Goal: Complete application form

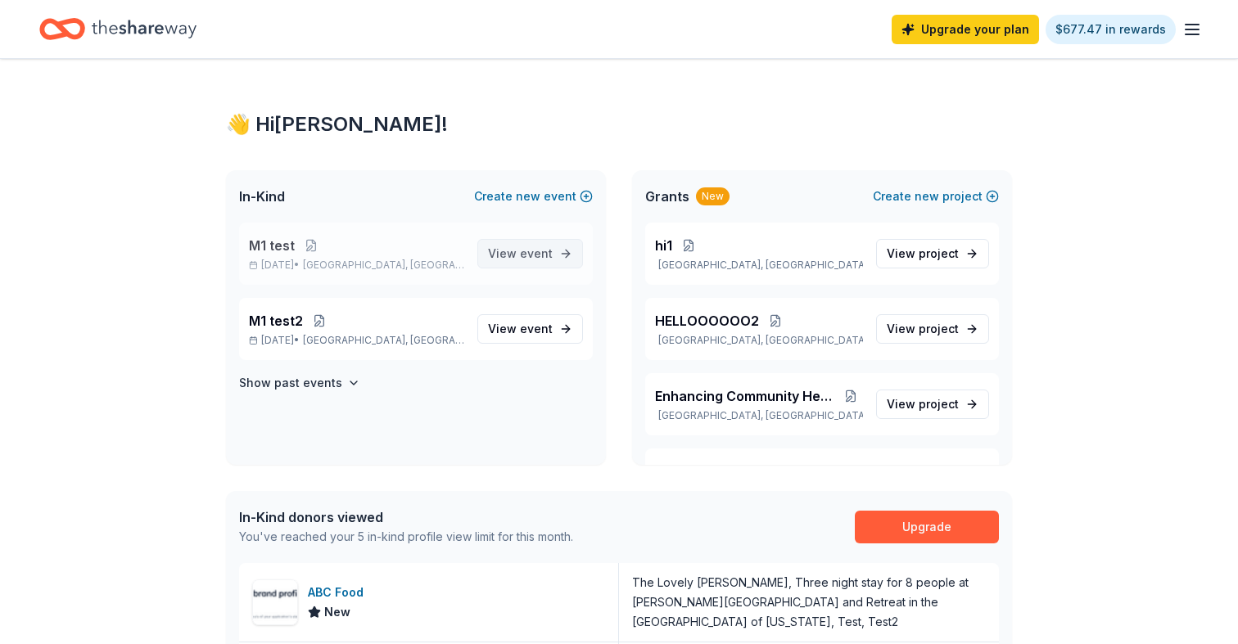
click at [517, 253] on span "View event" at bounding box center [520, 254] width 65 height 20
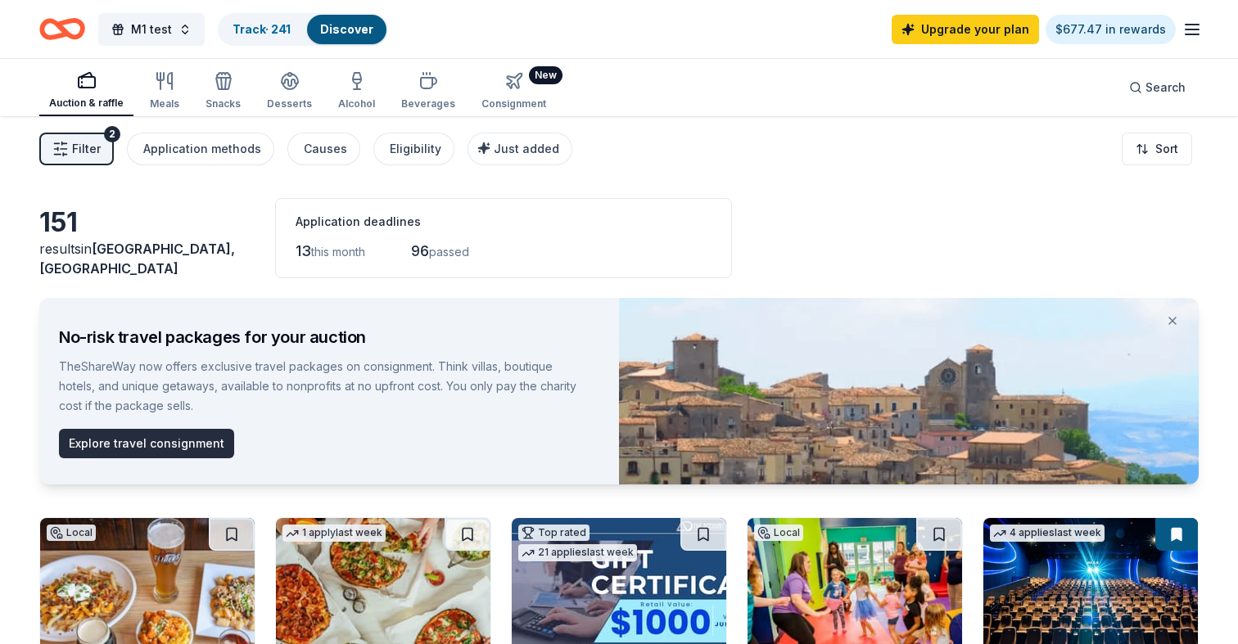
click at [197, 436] on button "Explore travel consignment" at bounding box center [146, 443] width 175 height 29
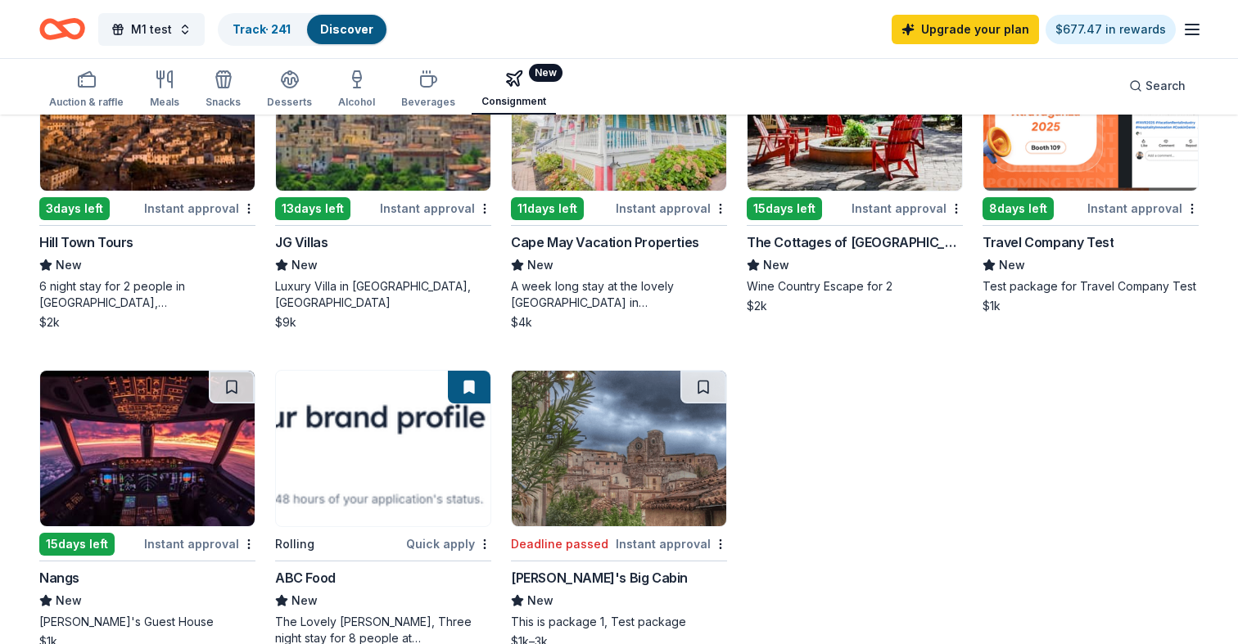
scroll to position [127, 0]
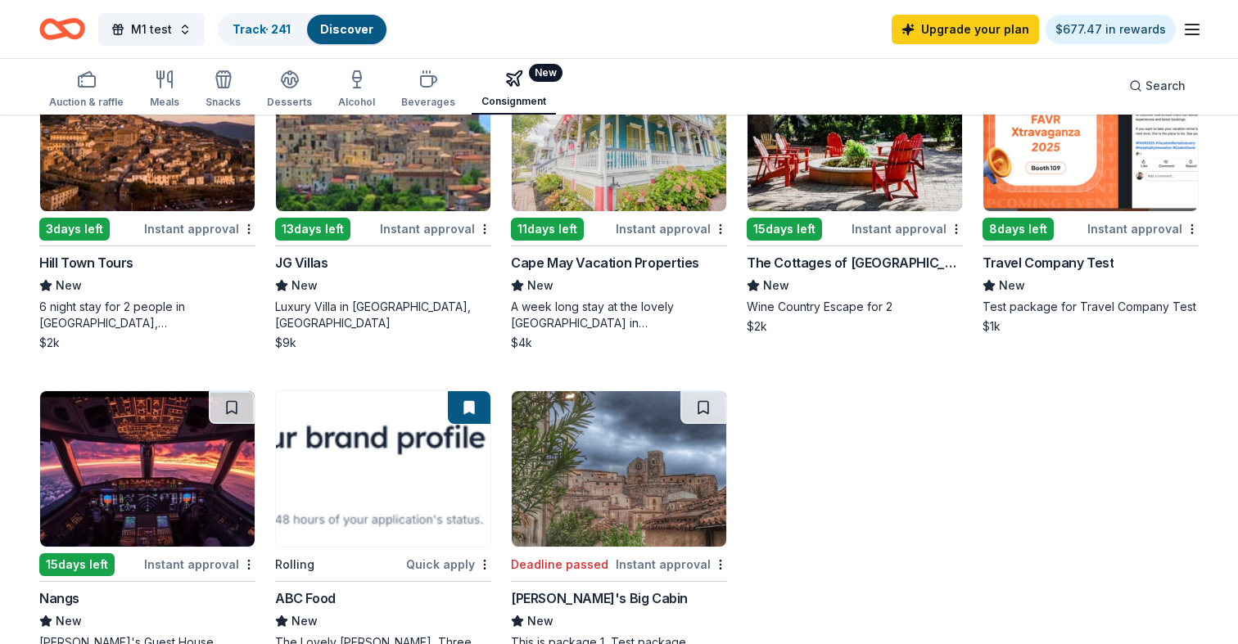
click at [794, 443] on div "4 applies last week 3 days left Instant approval Hill Town Tours New 6 night st…" at bounding box center [619, 371] width 1160 height 632
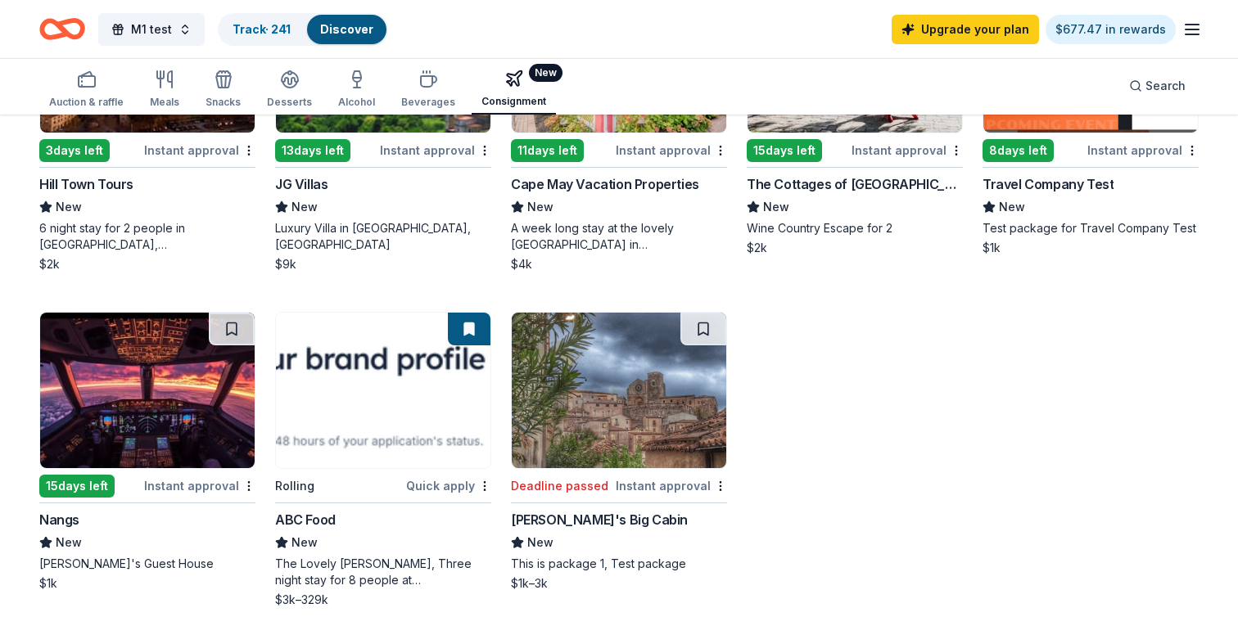
scroll to position [207, 0]
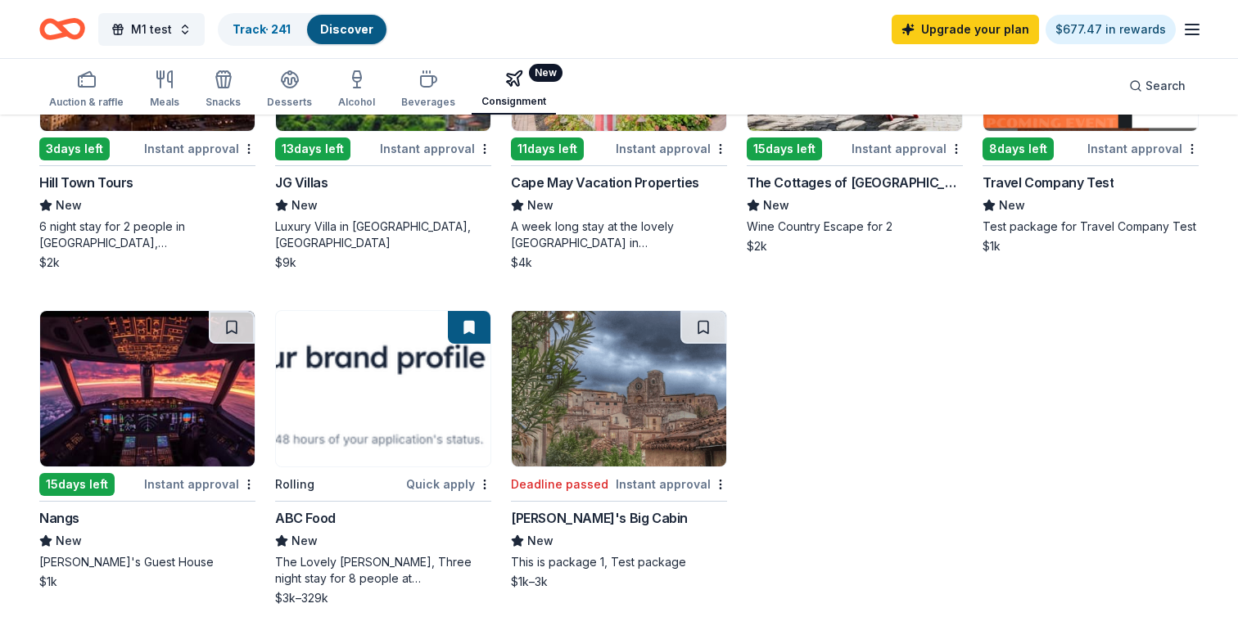
click at [396, 479] on div "Rolling" at bounding box center [339, 484] width 128 height 20
click at [154, 37] on span "M1 test" at bounding box center [151, 30] width 41 height 20
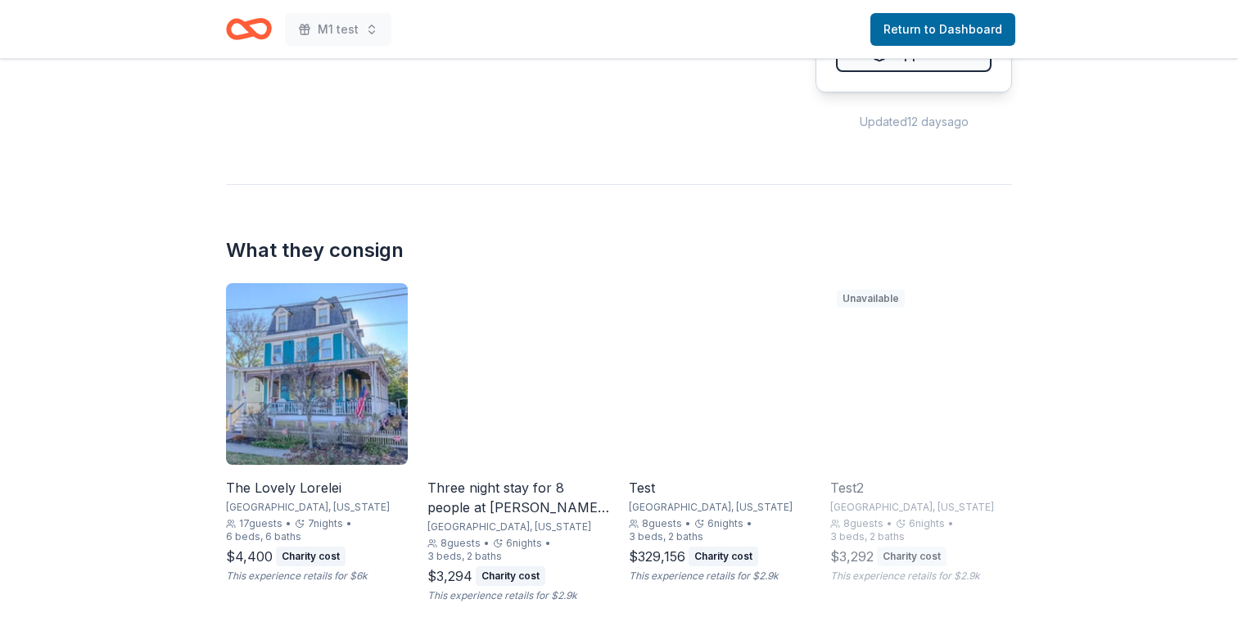
scroll to position [626, 0]
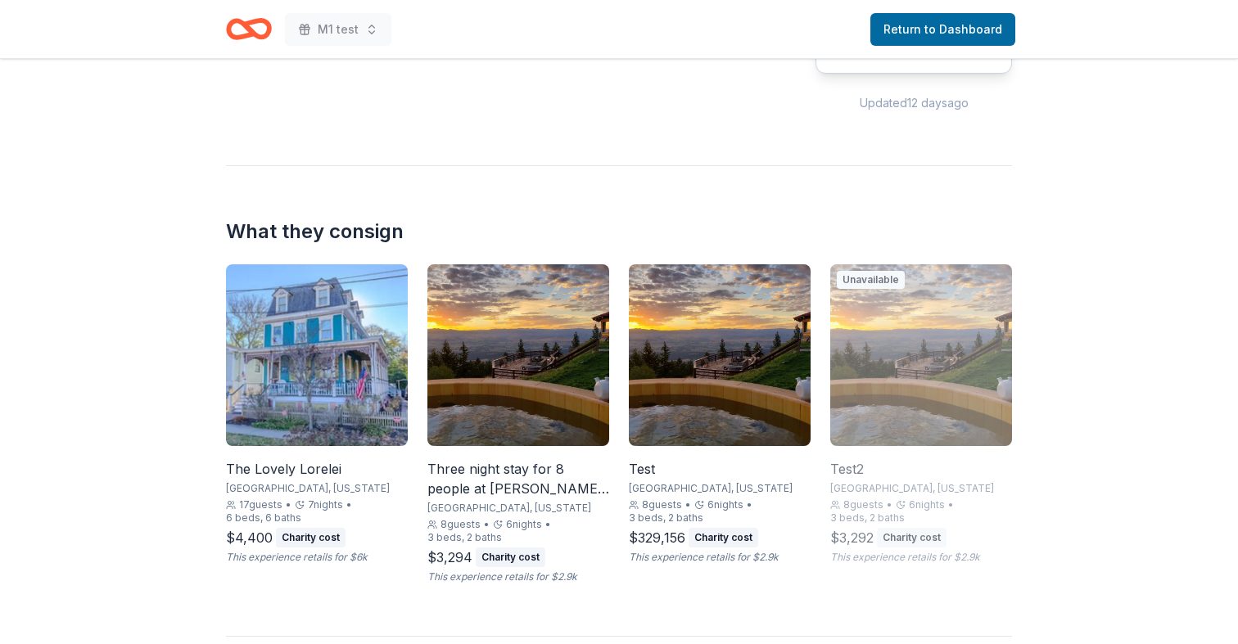
click at [319, 426] on img at bounding box center [317, 356] width 182 height 182
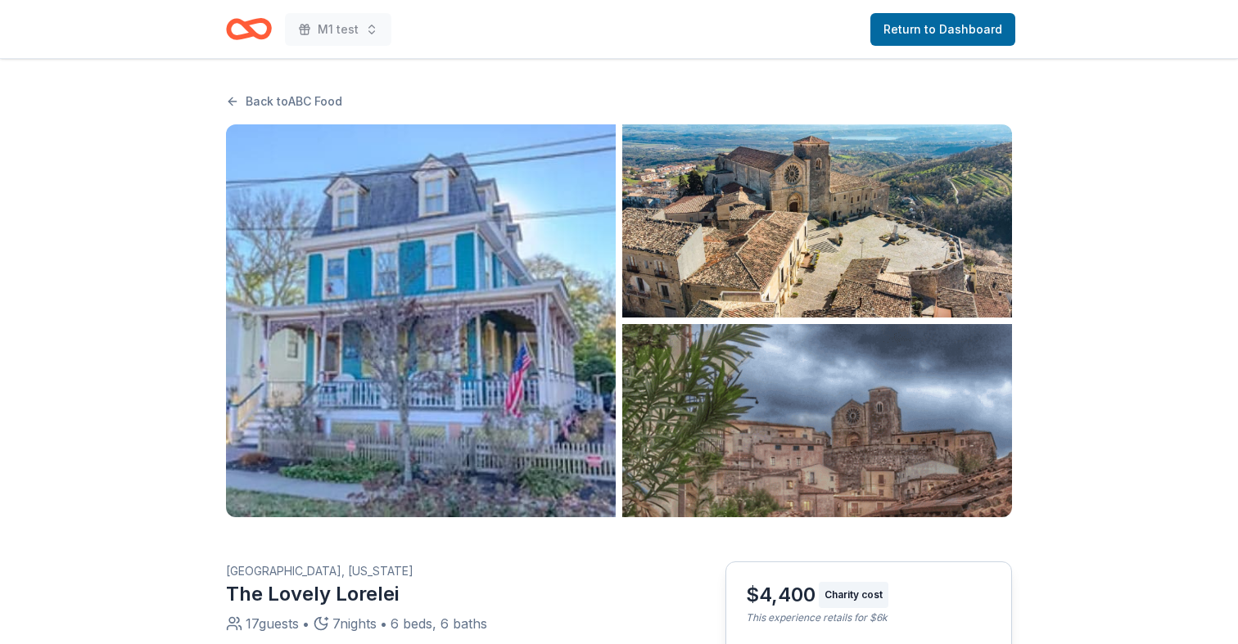
click at [522, 346] on img "button" at bounding box center [421, 320] width 390 height 393
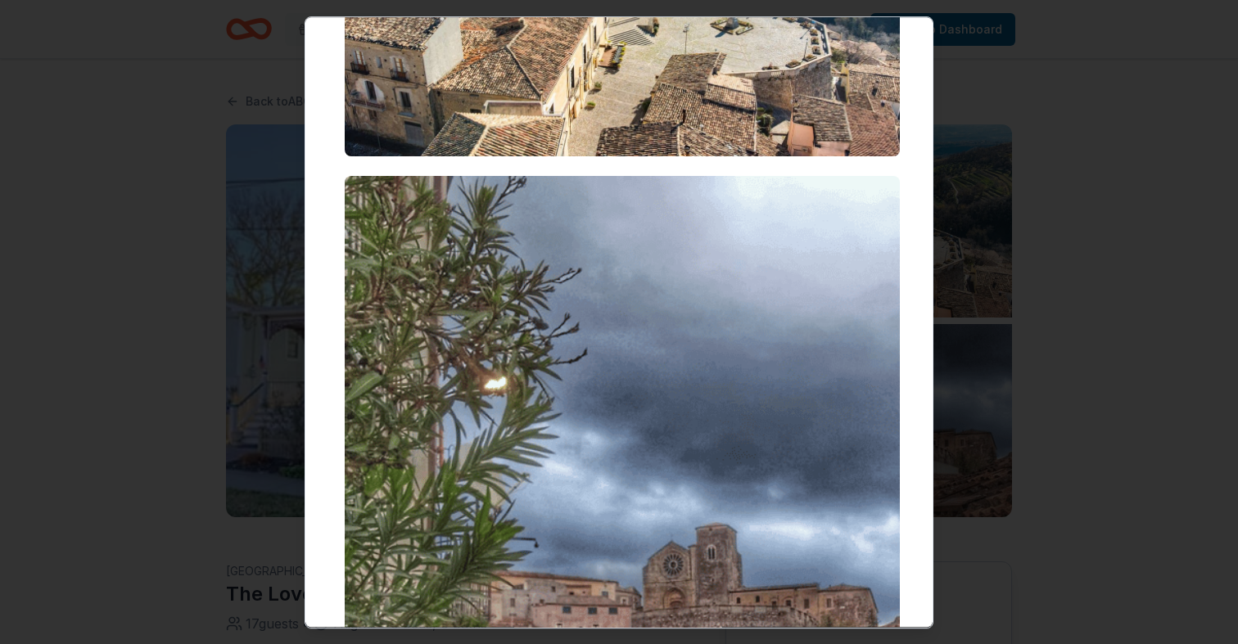
scroll to position [947, 0]
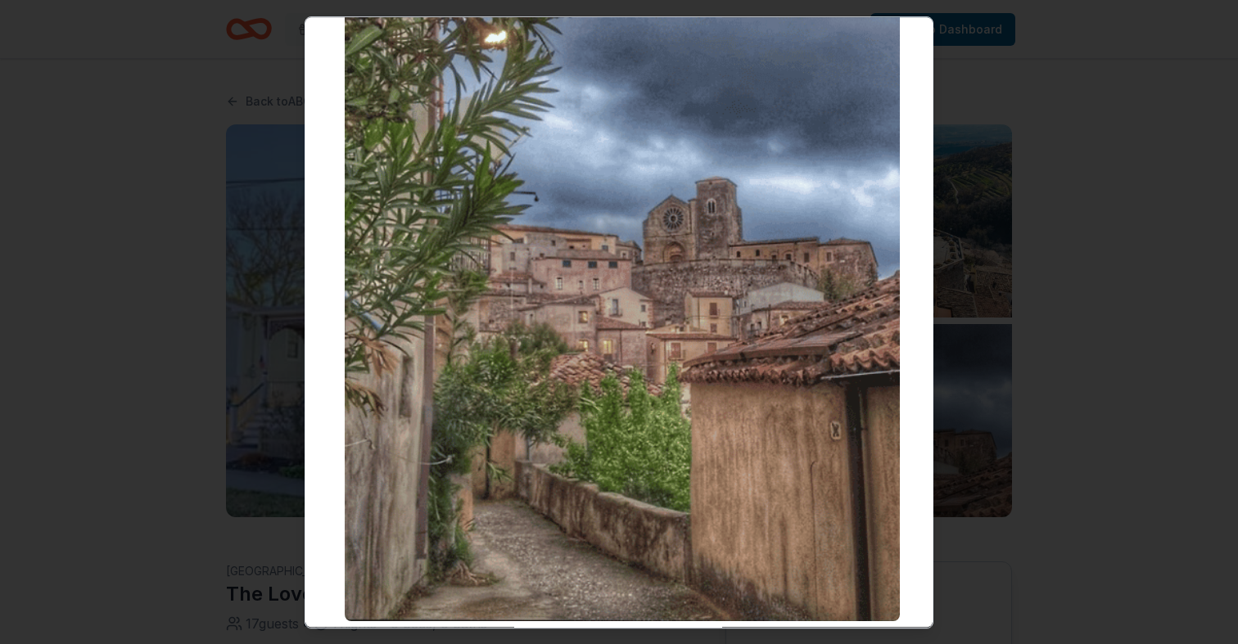
click at [66, 330] on div at bounding box center [619, 322] width 1238 height 644
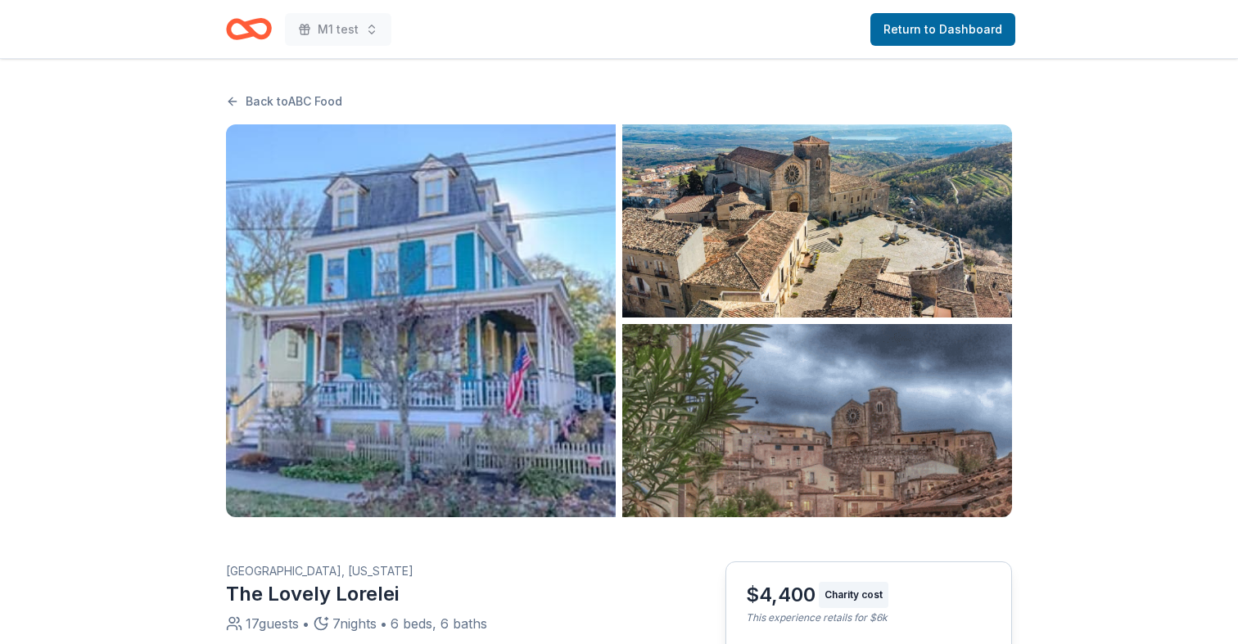
click at [269, 32] on icon "Home" at bounding box center [256, 28] width 25 height 16
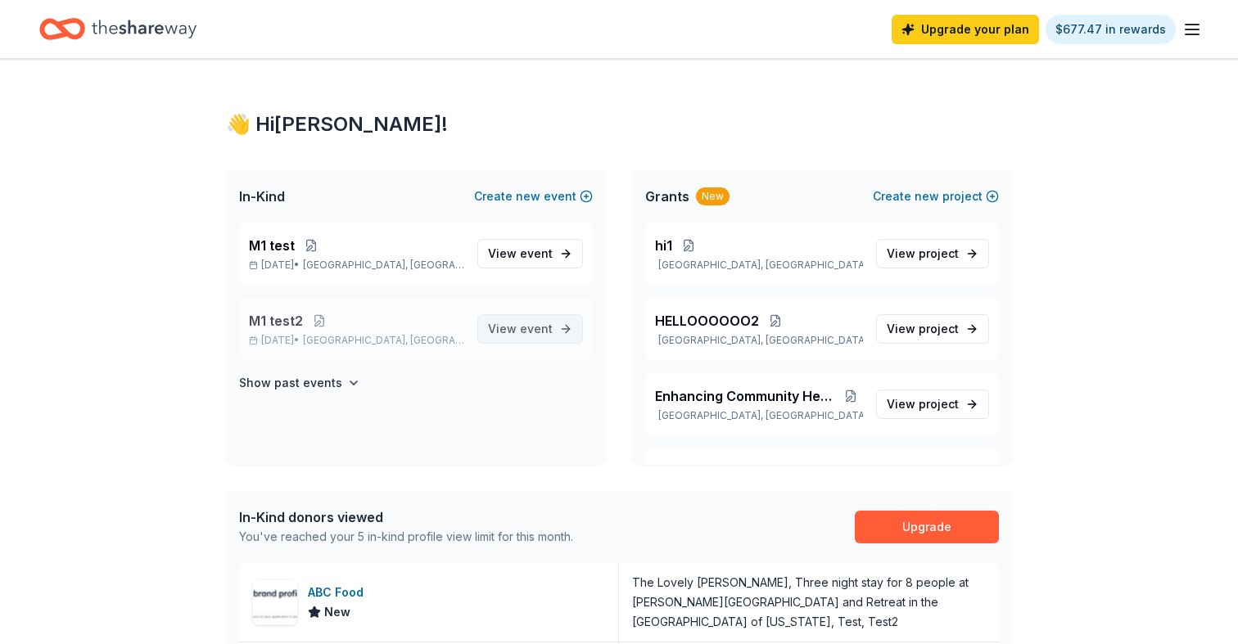
click at [500, 321] on span "View event" at bounding box center [520, 329] width 65 height 20
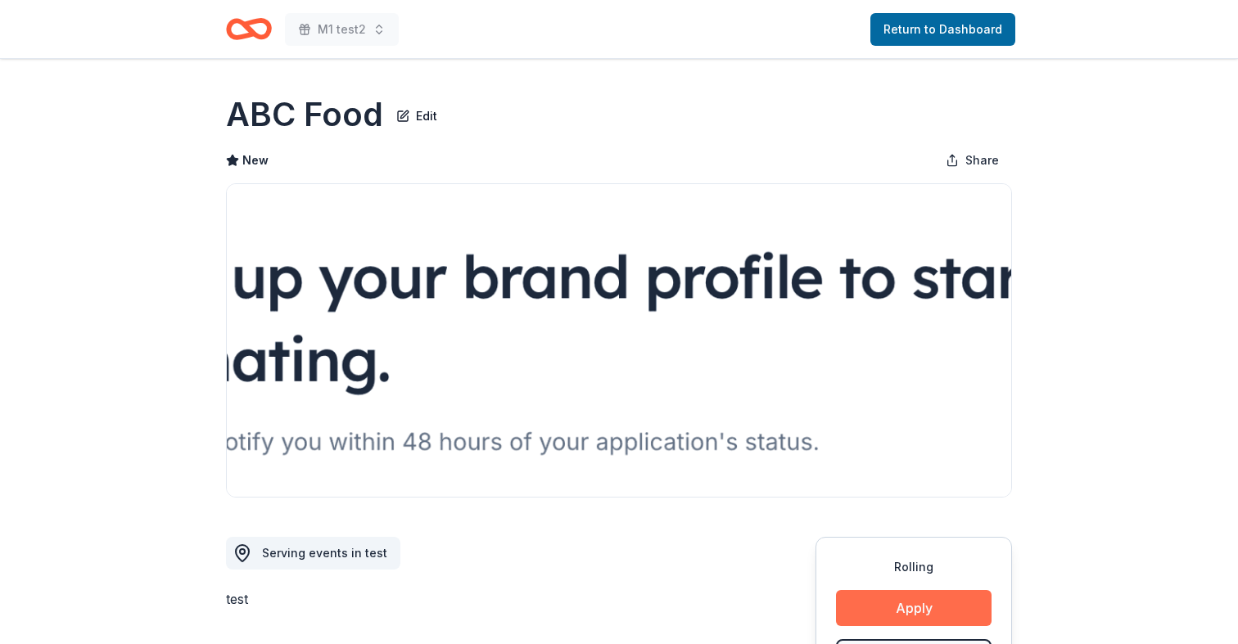
click at [902, 604] on button "Apply" at bounding box center [914, 608] width 156 height 36
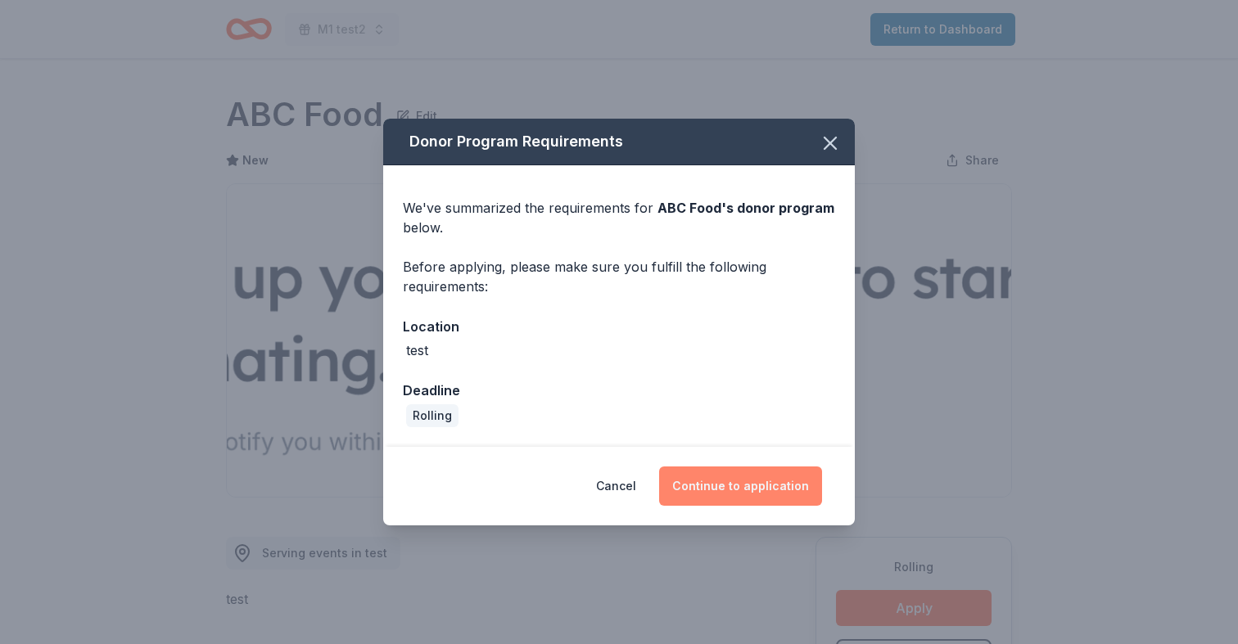
click at [731, 486] on button "Continue to application" at bounding box center [740, 486] width 163 height 39
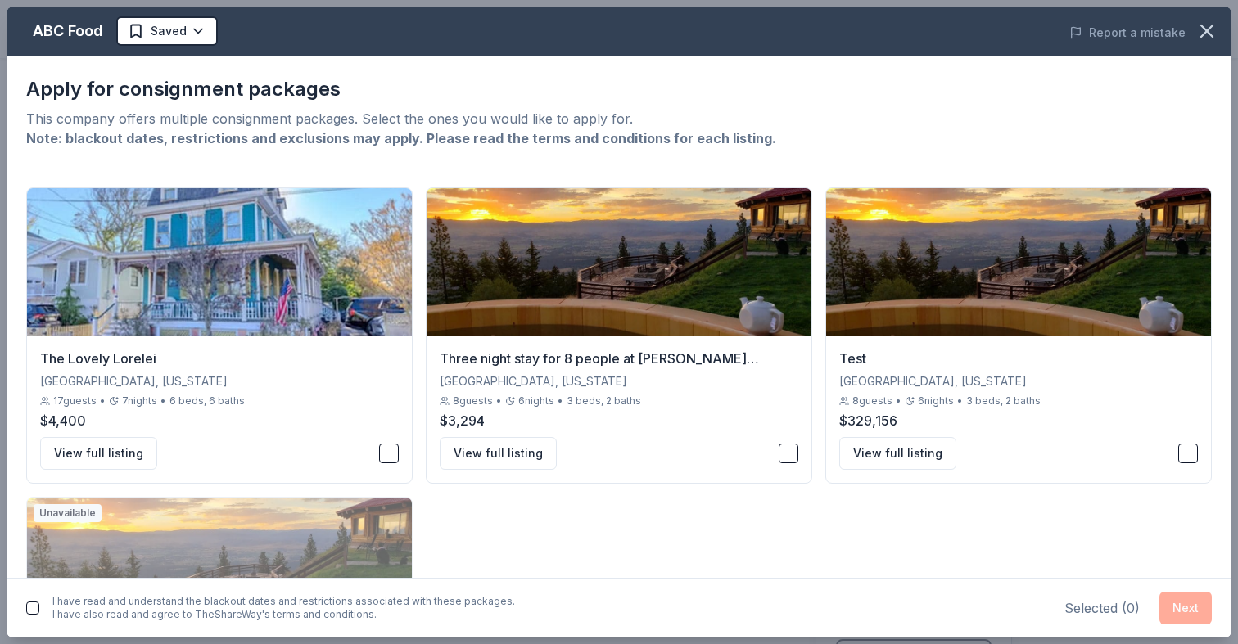
click at [26, 604] on button "button" at bounding box center [32, 608] width 13 height 13
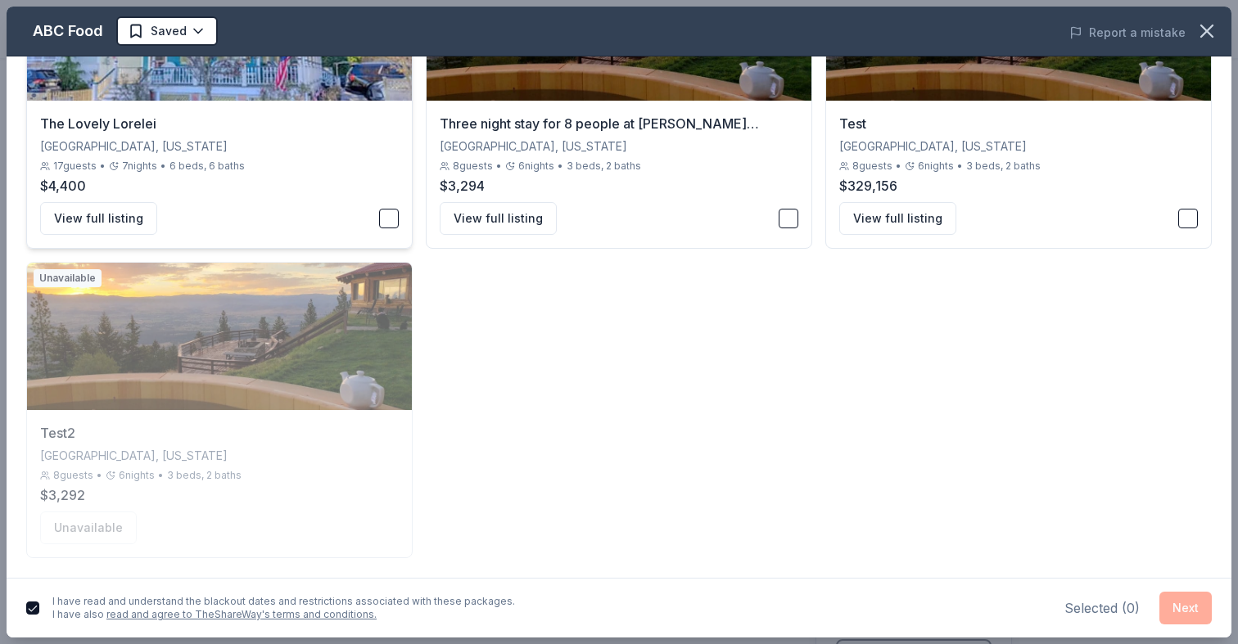
click at [388, 212] on button "button" at bounding box center [389, 219] width 20 height 20
click at [1182, 605] on button "Next" at bounding box center [1186, 608] width 52 height 33
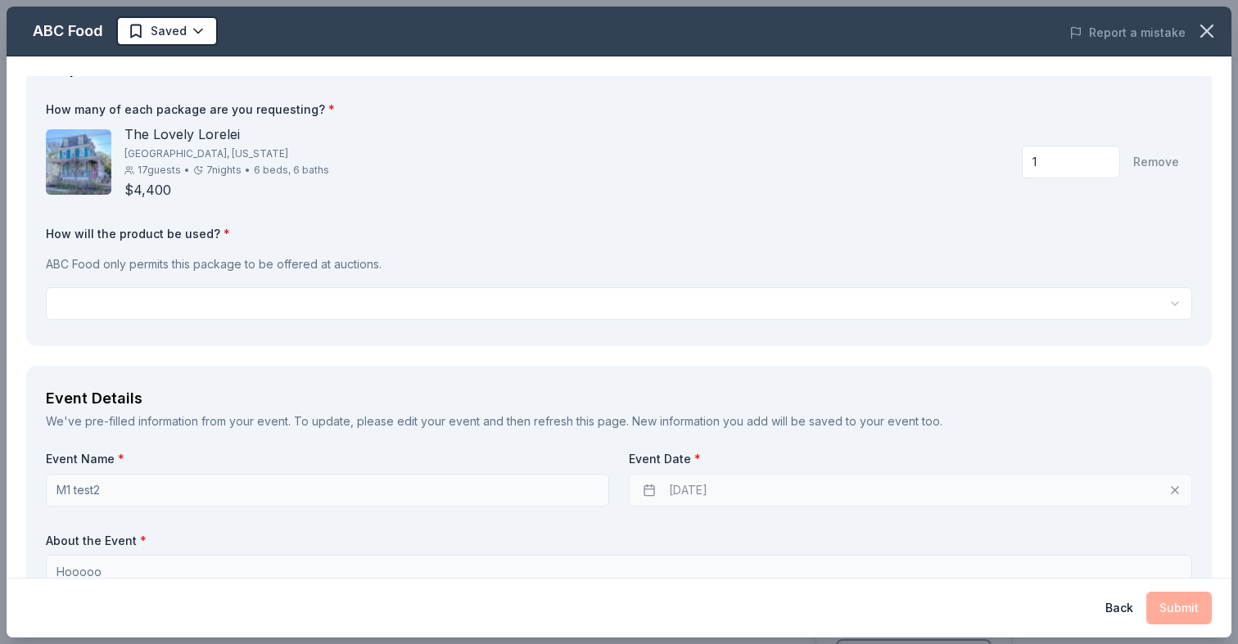
scroll to position [0, 0]
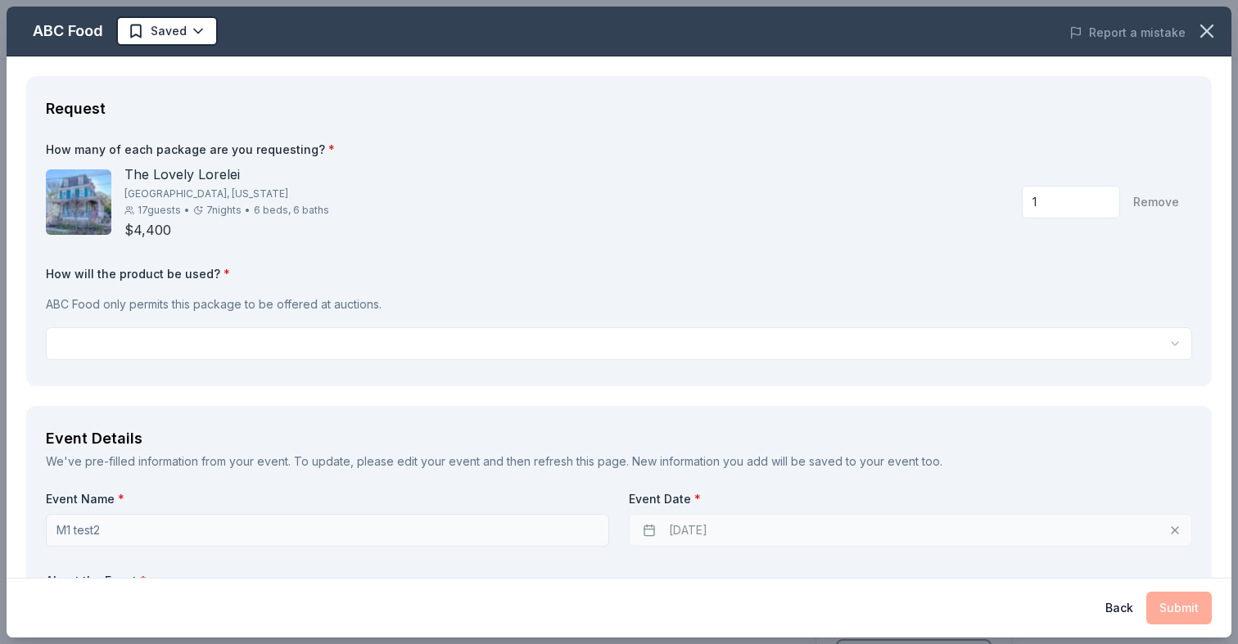
click at [1047, 204] on input "1" at bounding box center [1071, 202] width 98 height 33
click at [1165, 203] on div "34 Remove" at bounding box center [1100, 202] width 157 height 33
click at [1083, 195] on input "34" at bounding box center [1071, 202] width 98 height 33
type input "34000"
click at [992, 228] on div "The Lovely Lorelei Miami, Florida 17 guests • 7 nights • 6 beds, 6 baths $4,400…" at bounding box center [619, 202] width 1146 height 75
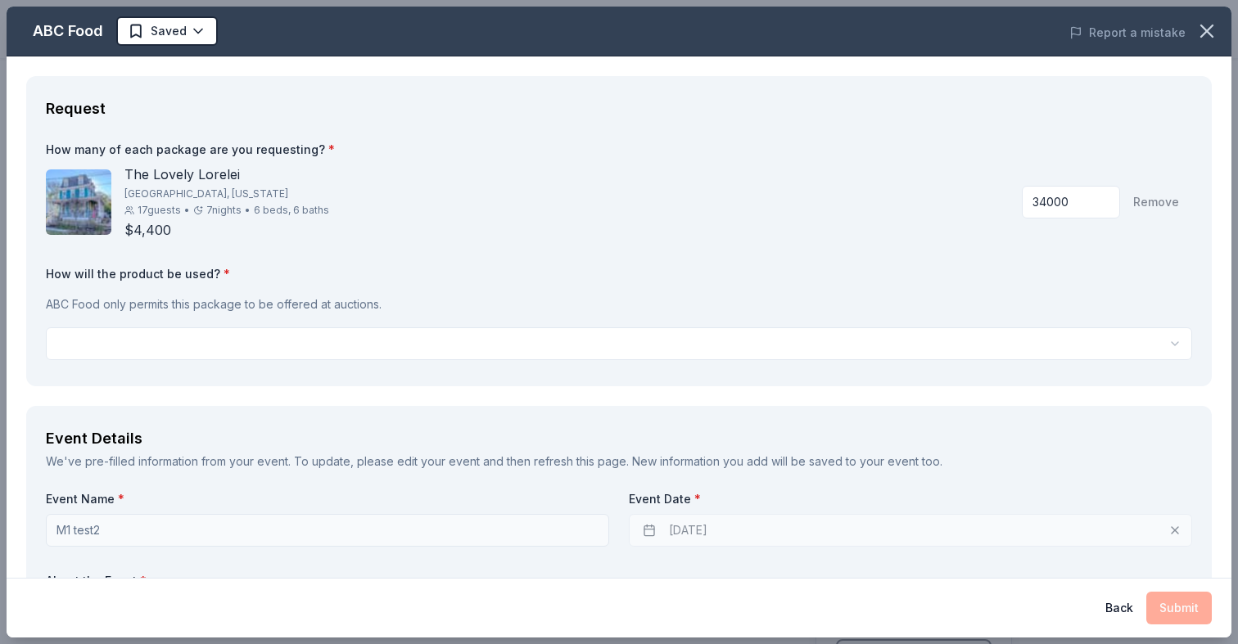
click at [1057, 207] on input "34000" at bounding box center [1071, 202] width 98 height 33
click at [945, 237] on div "The Lovely Lorelei Miami, Florida 17 guests • 7 nights • 6 beds, 6 baths $4,400…" at bounding box center [619, 202] width 1146 height 75
click at [1047, 194] on input at bounding box center [1071, 190] width 98 height 33
type input "1"
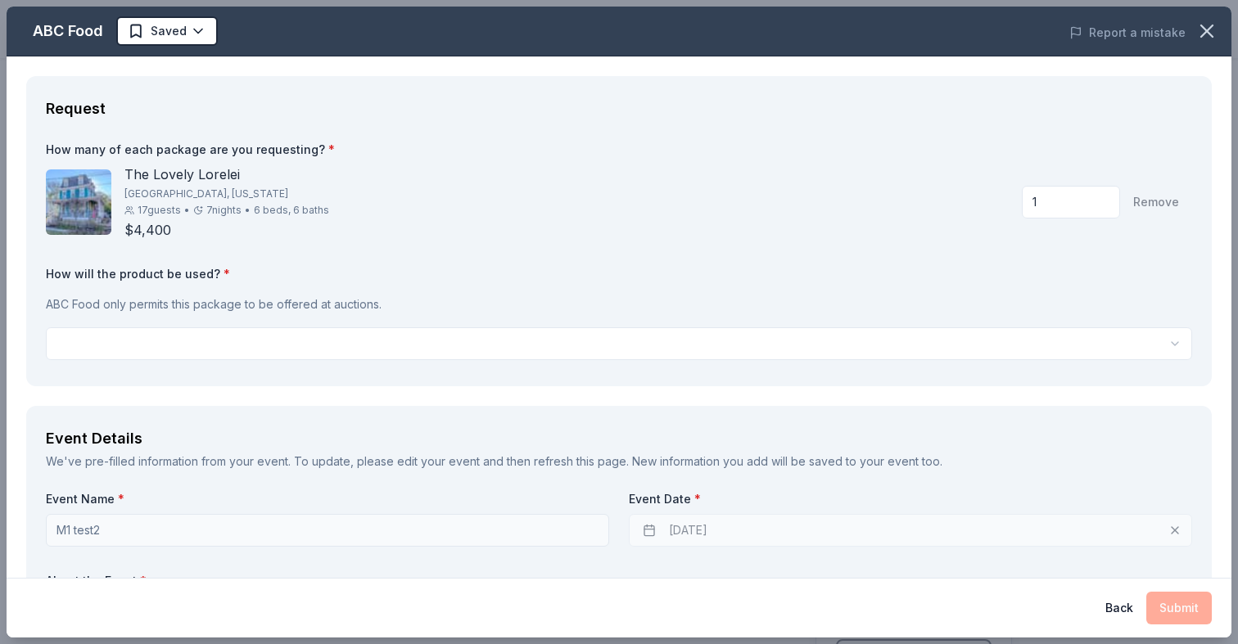
click at [911, 260] on div "How many of each package are you requesting? * The Lovely Lorelei Miami, Florid…" at bounding box center [619, 254] width 1146 height 225
click at [355, 355] on html "M1 test2 Return to Dashboard Rolling Share ABC Food Edit New Share Serving even…" at bounding box center [619, 322] width 1238 height 644
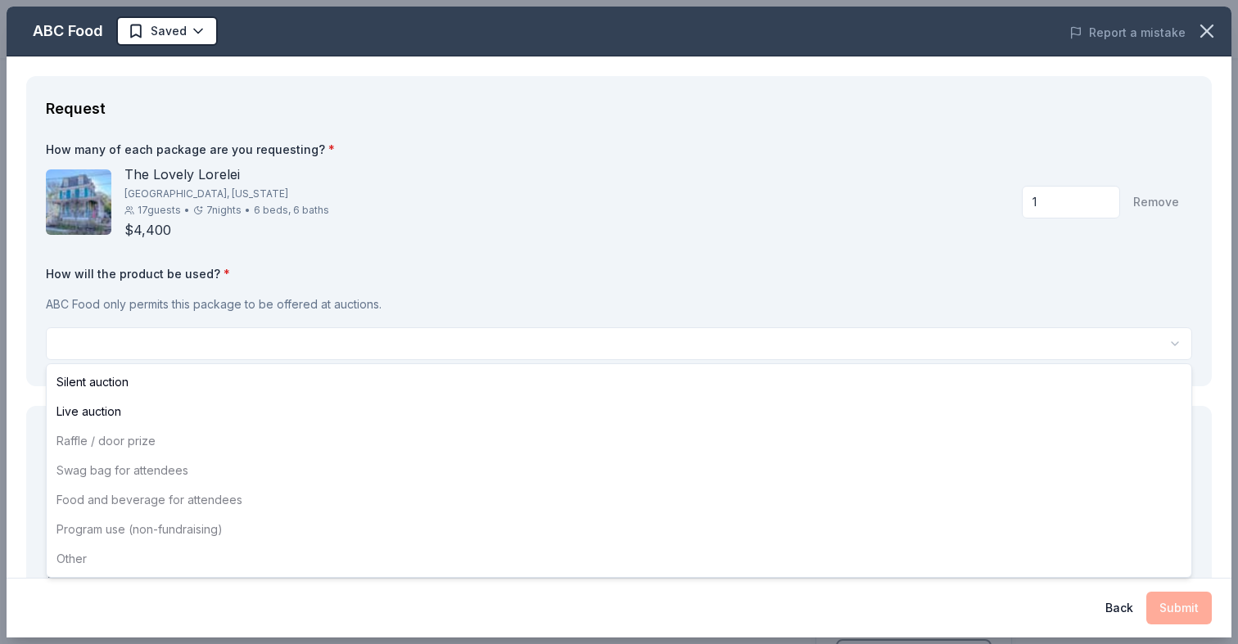
select select "liveAuction"
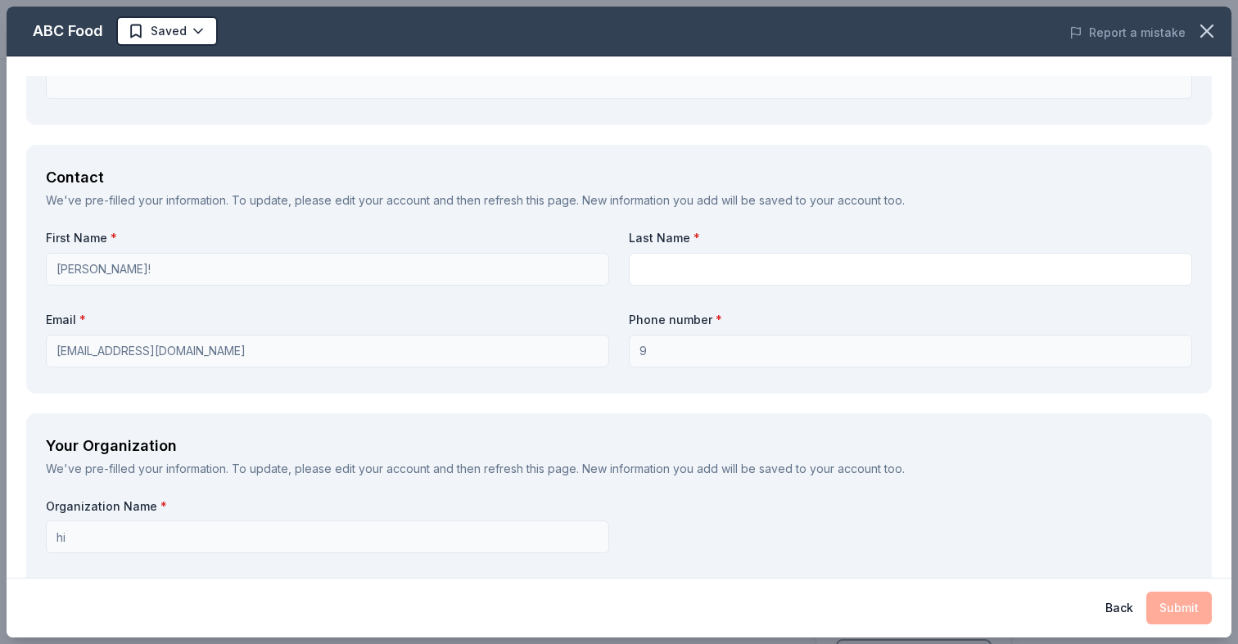
scroll to position [698, 0]
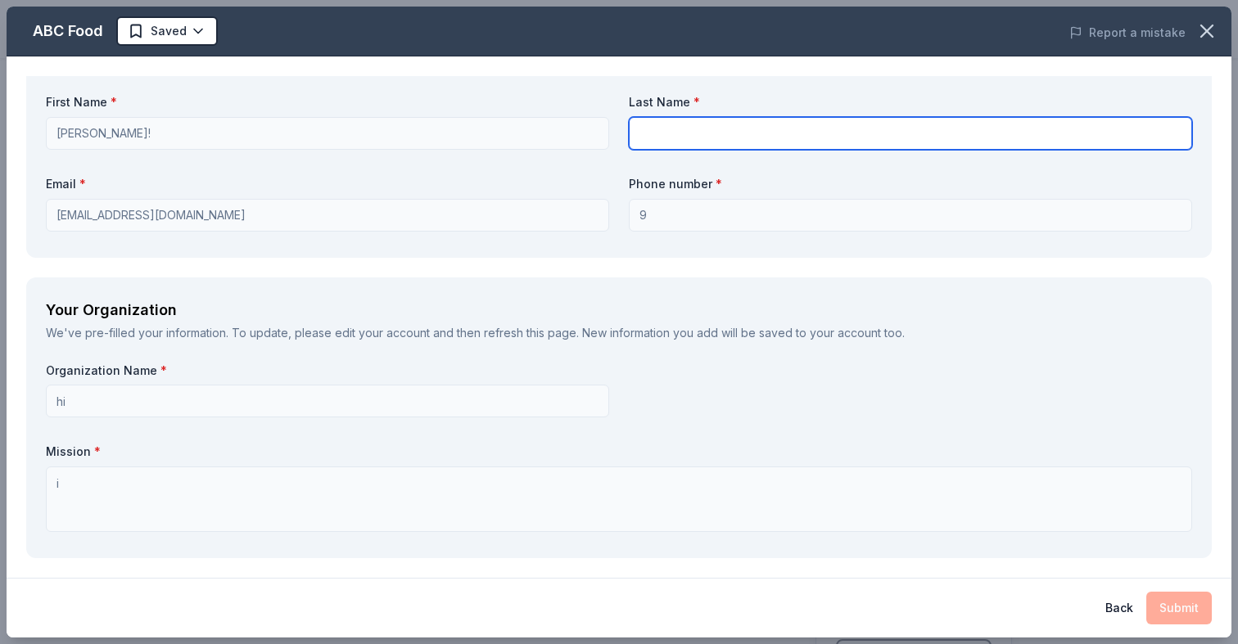
click at [705, 137] on input "text" at bounding box center [910, 133] width 563 height 33
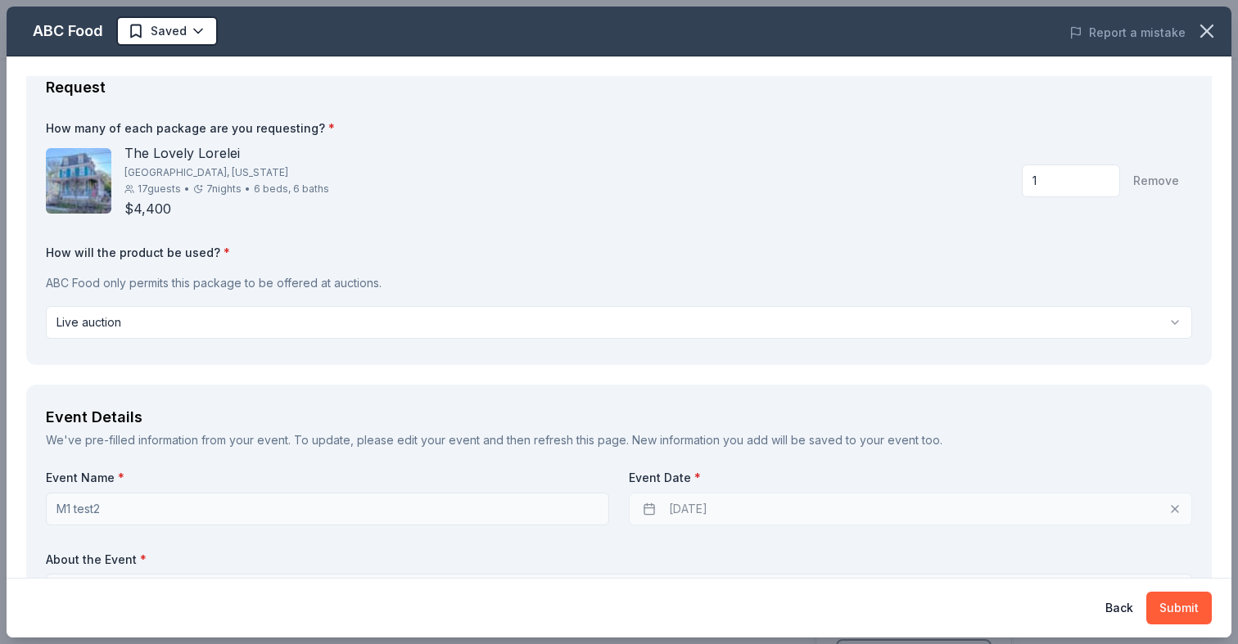
scroll to position [0, 0]
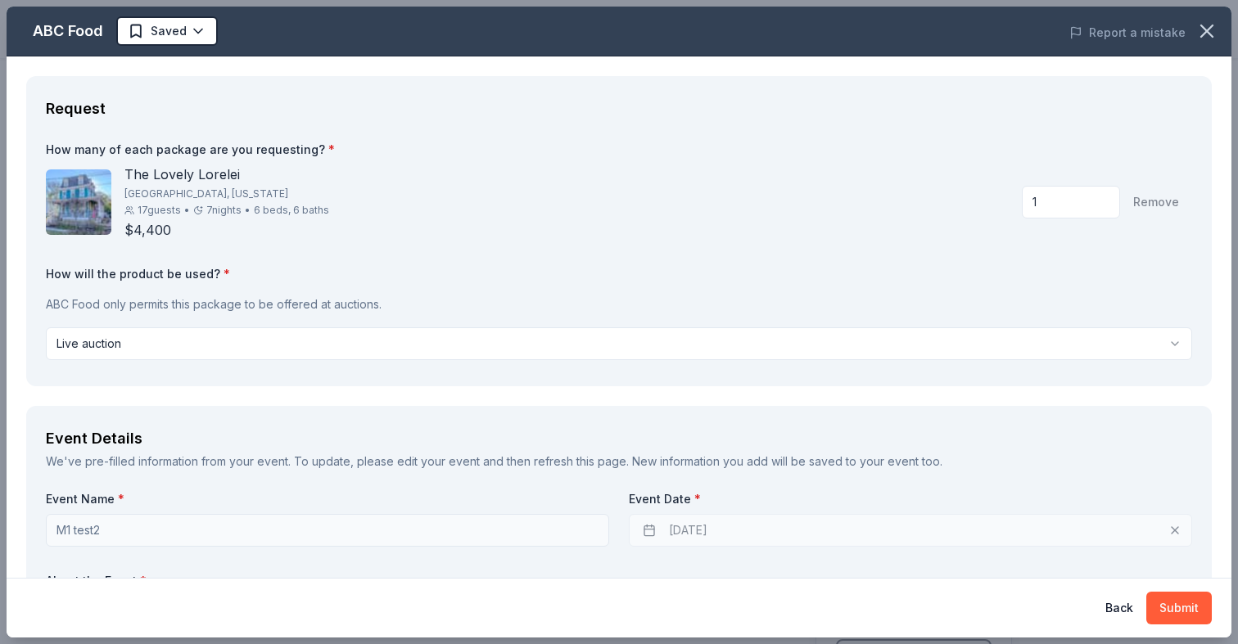
type input "hi"
click at [1047, 200] on input "1" at bounding box center [1071, 202] width 98 height 33
type input "0"
click at [920, 328] on html "M1 test2 Return to Dashboard Rolling Share ABC Food Edit New Share Serving even…" at bounding box center [619, 322] width 1238 height 644
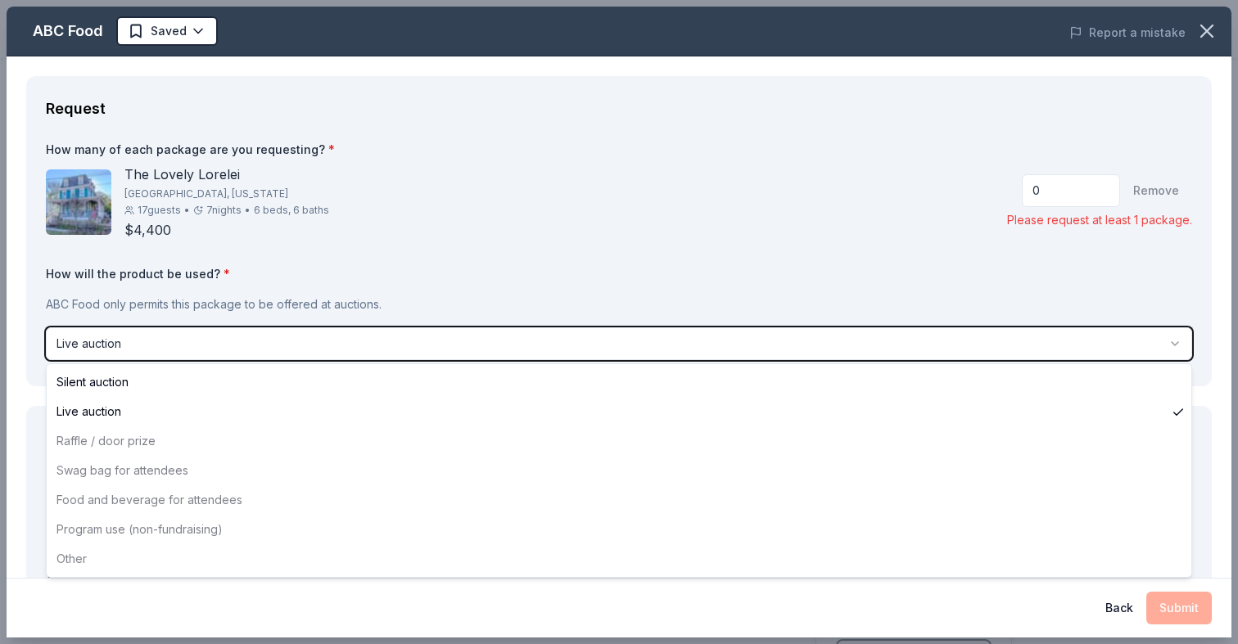
click at [1044, 196] on html "M1 test2 Return to Dashboard Rolling Share ABC Food Edit New Share Serving even…" at bounding box center [619, 322] width 1238 height 644
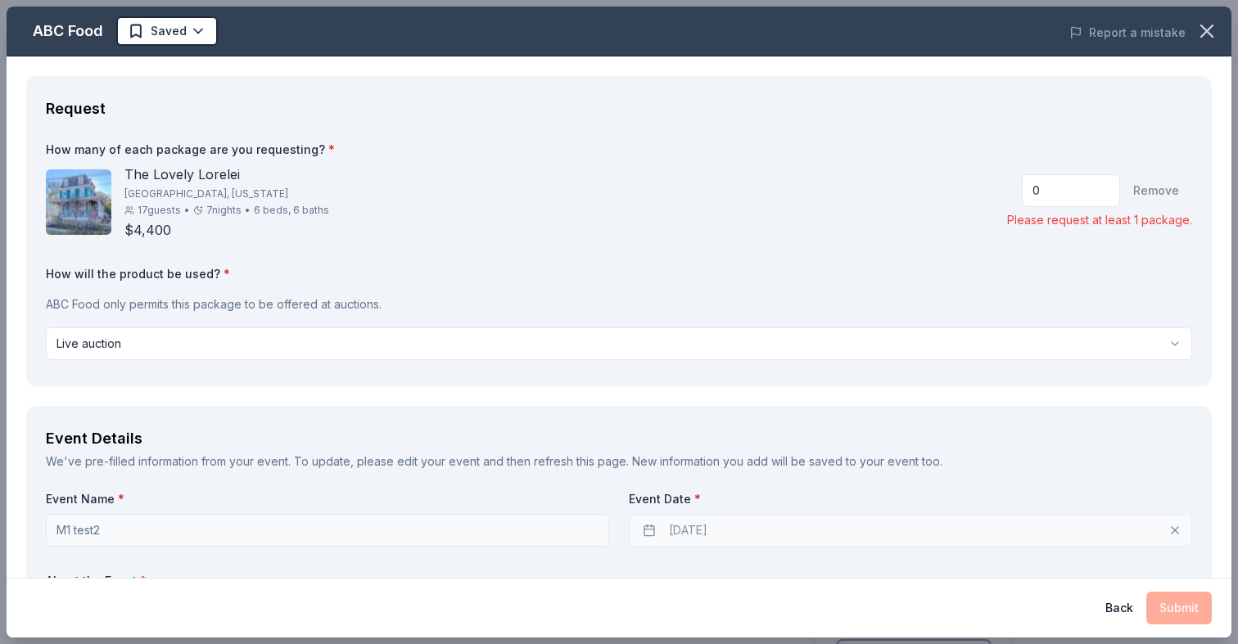
drag, startPoint x: 672, startPoint y: 296, endPoint x: 672, endPoint y: 310, distance: 13.9
click at [672, 297] on p "ABC Food only permits this package to be offered at auctions." at bounding box center [619, 305] width 1146 height 20
click at [672, 328] on html "M1 test2 Return to Dashboard Rolling Share ABC Food Edit New Share Serving even…" at bounding box center [619, 322] width 1238 height 644
click at [553, 354] on html "M1 test2 Return to Dashboard Rolling Share ABC Food Edit New Share Serving even…" at bounding box center [619, 322] width 1238 height 644
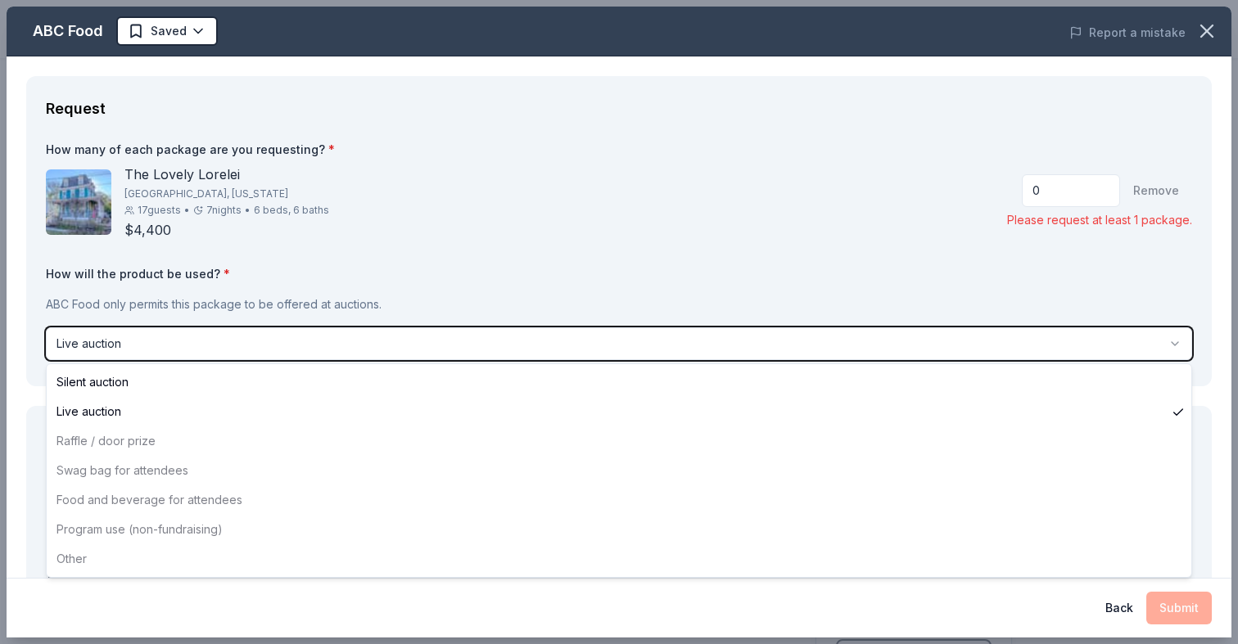
click at [516, 307] on html "M1 test2 Return to Dashboard Rolling Share ABC Food Edit New Share Serving even…" at bounding box center [619, 322] width 1238 height 644
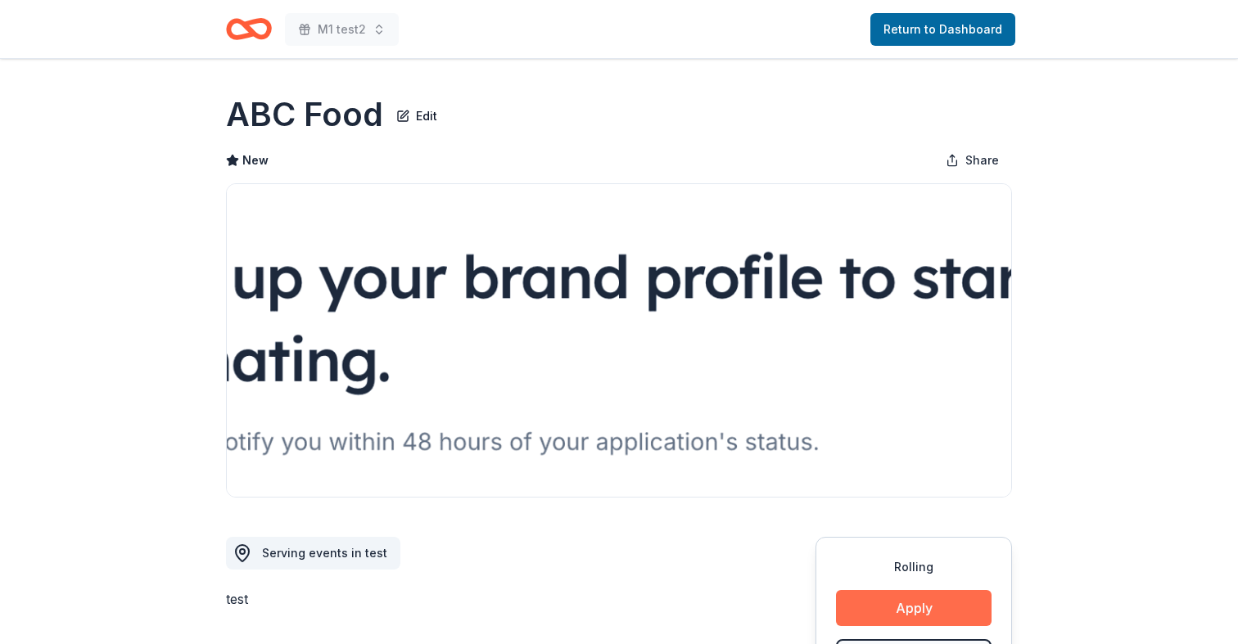
click at [909, 613] on button "Apply" at bounding box center [914, 608] width 156 height 36
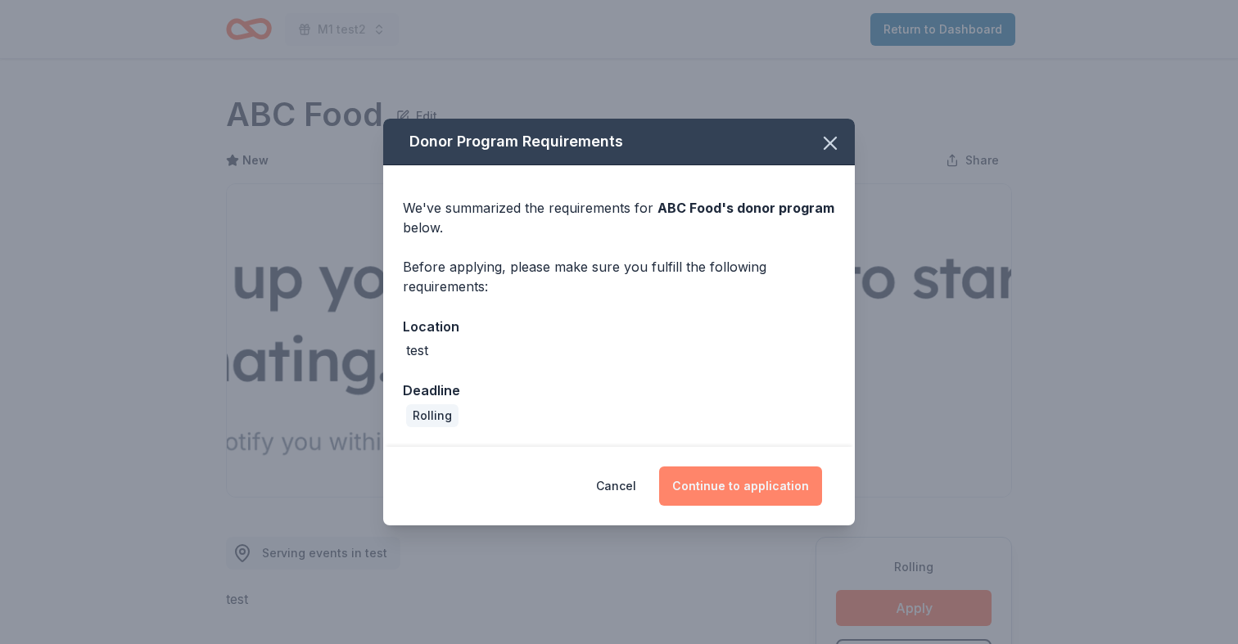
click at [721, 482] on button "Continue to application" at bounding box center [740, 486] width 163 height 39
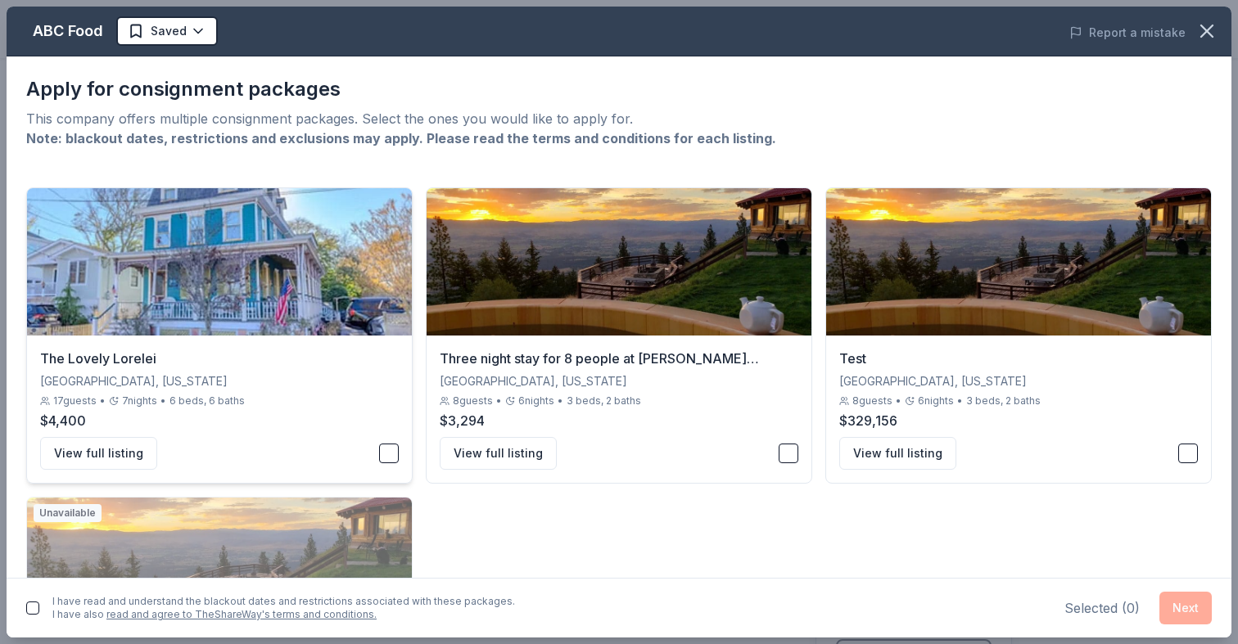
click at [338, 414] on div "$4,400" at bounding box center [219, 421] width 359 height 20
click at [27, 604] on button "button" at bounding box center [32, 608] width 13 height 13
click at [1189, 598] on button "Next" at bounding box center [1186, 608] width 52 height 33
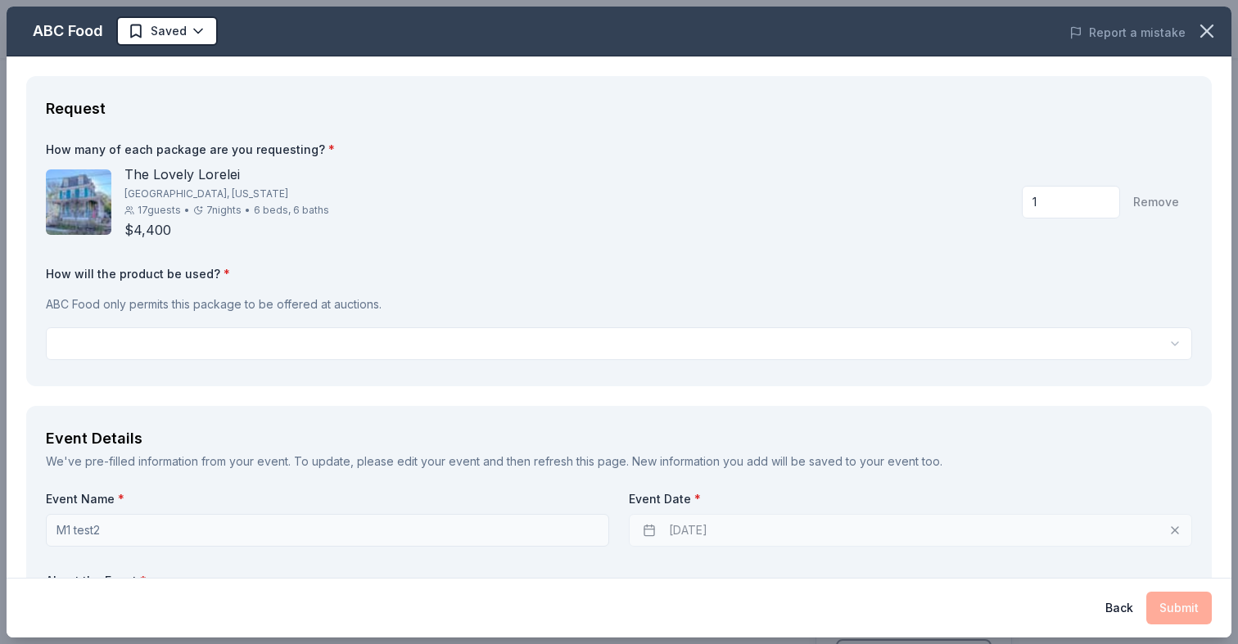
click at [271, 345] on html "M1 test2 Return to Dashboard Rolling Share ABC Food Edit New Share Serving even…" at bounding box center [619, 322] width 1238 height 644
click at [225, 334] on html "M1 test2 Return to Dashboard Rolling Share ABC Food Edit New Share Serving even…" at bounding box center [619, 322] width 1238 height 644
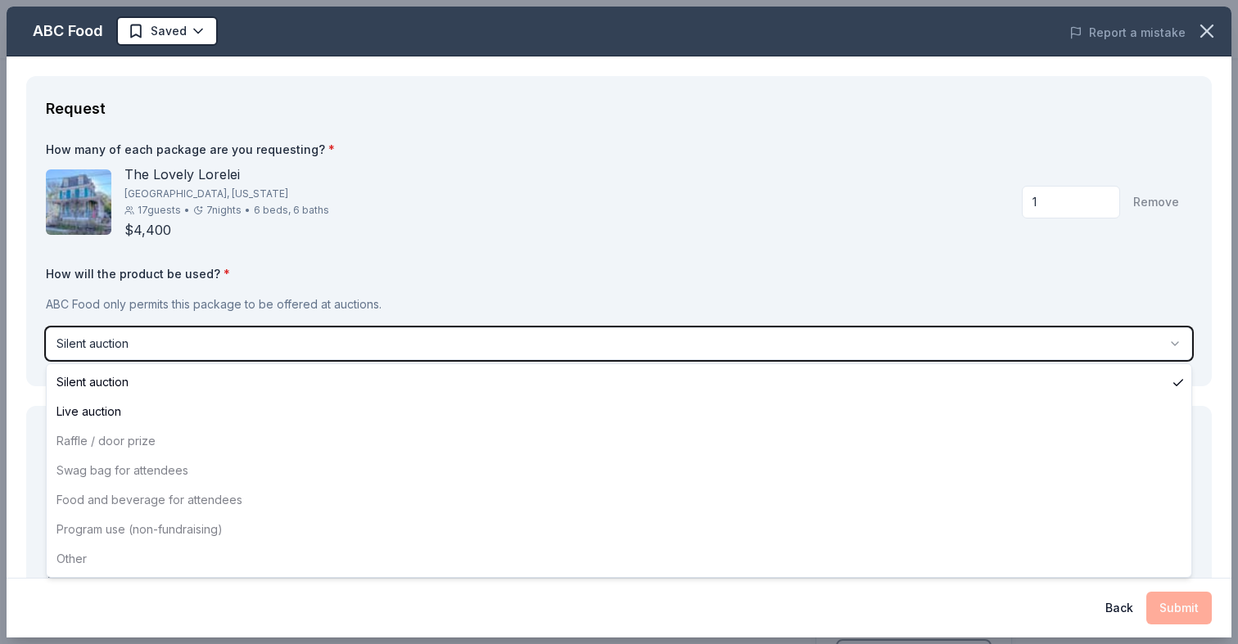
click at [221, 305] on html "M1 test2 Return to Dashboard Rolling Share ABC Food Edit New Share Serving even…" at bounding box center [619, 322] width 1238 height 644
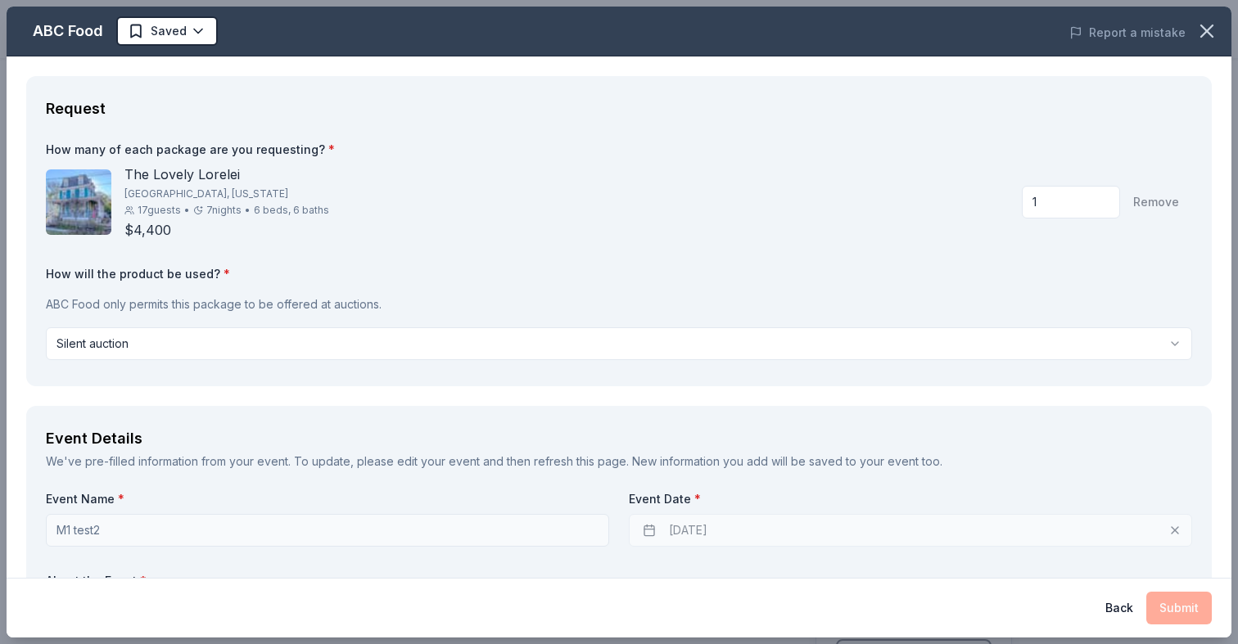
click at [255, 342] on html "M1 test2 Return to Dashboard Rolling Share ABC Food Edit New Share Serving even…" at bounding box center [619, 322] width 1238 height 644
click at [197, 342] on html "M1 test2 Return to Dashboard Rolling Share ABC Food Edit New Share Serving even…" at bounding box center [619, 322] width 1238 height 644
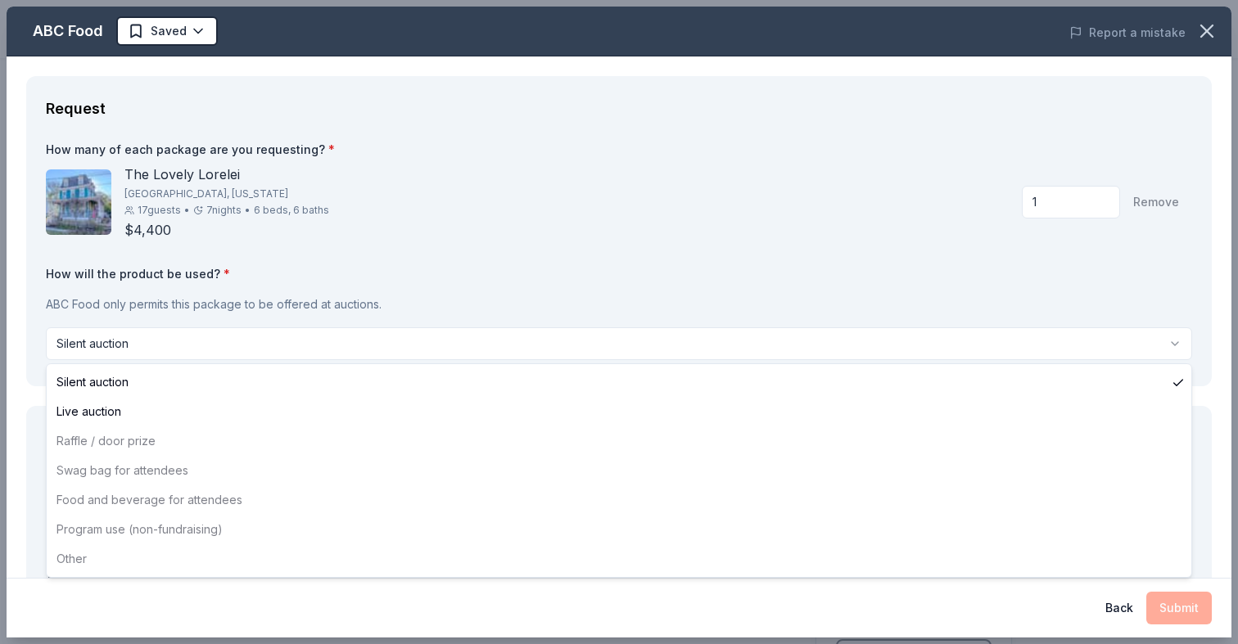
select select "liveAuction"
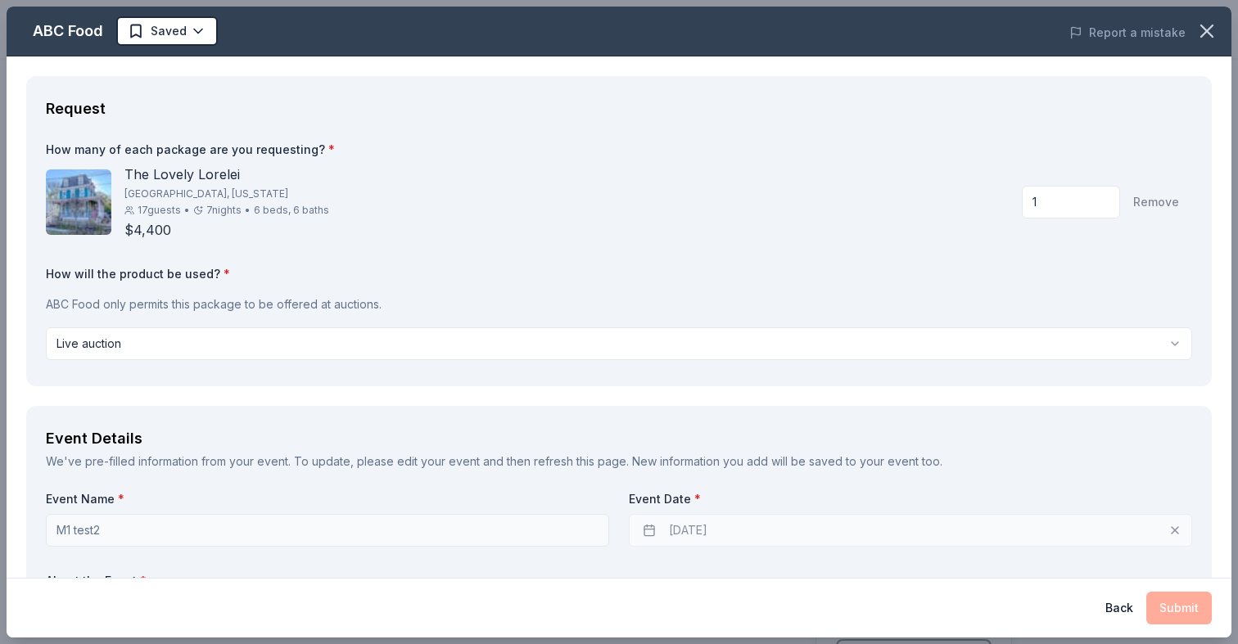
click at [164, 339] on html "M1 test2 Return to Dashboard Rolling Share ABC Food Edit New Share Serving even…" at bounding box center [619, 322] width 1238 height 644
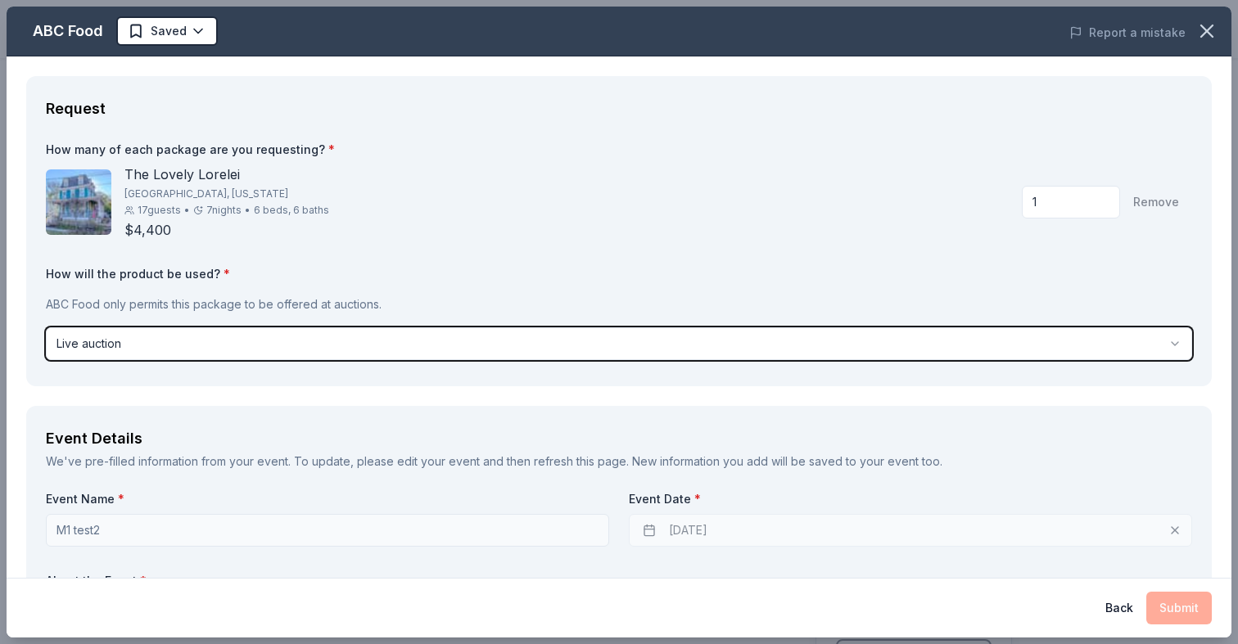
click at [163, 318] on html "M1 test2 Return to Dashboard Rolling Share ABC Food Edit New Share Serving even…" at bounding box center [619, 322] width 1238 height 644
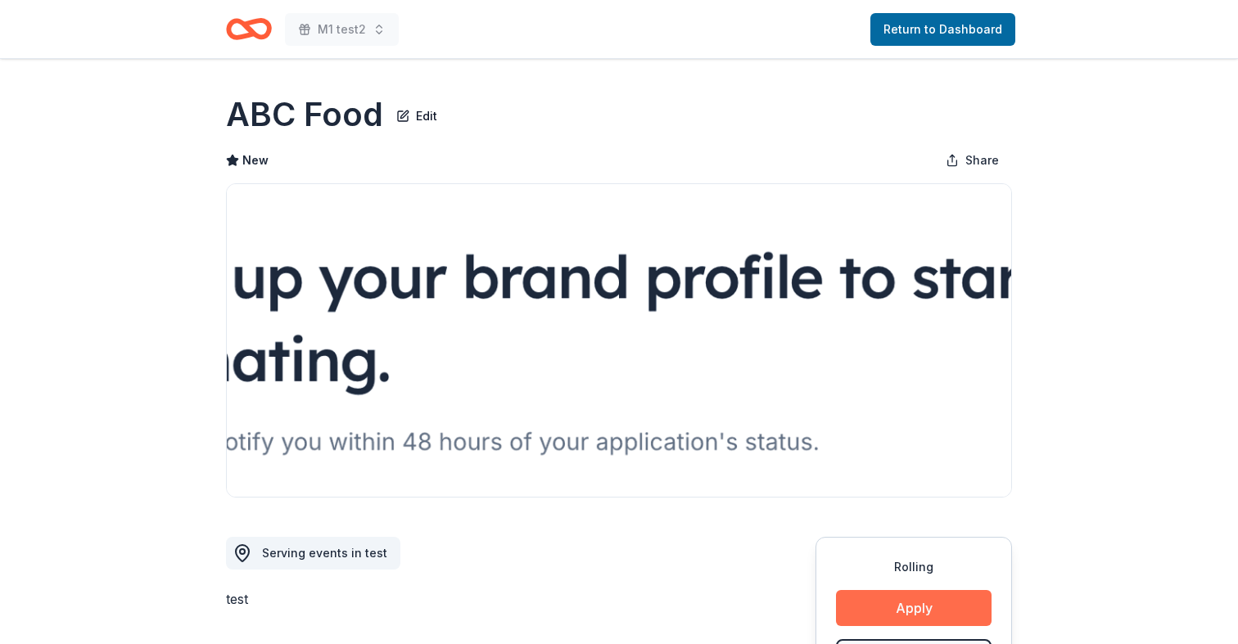
click at [860, 602] on button "Apply" at bounding box center [914, 608] width 156 height 36
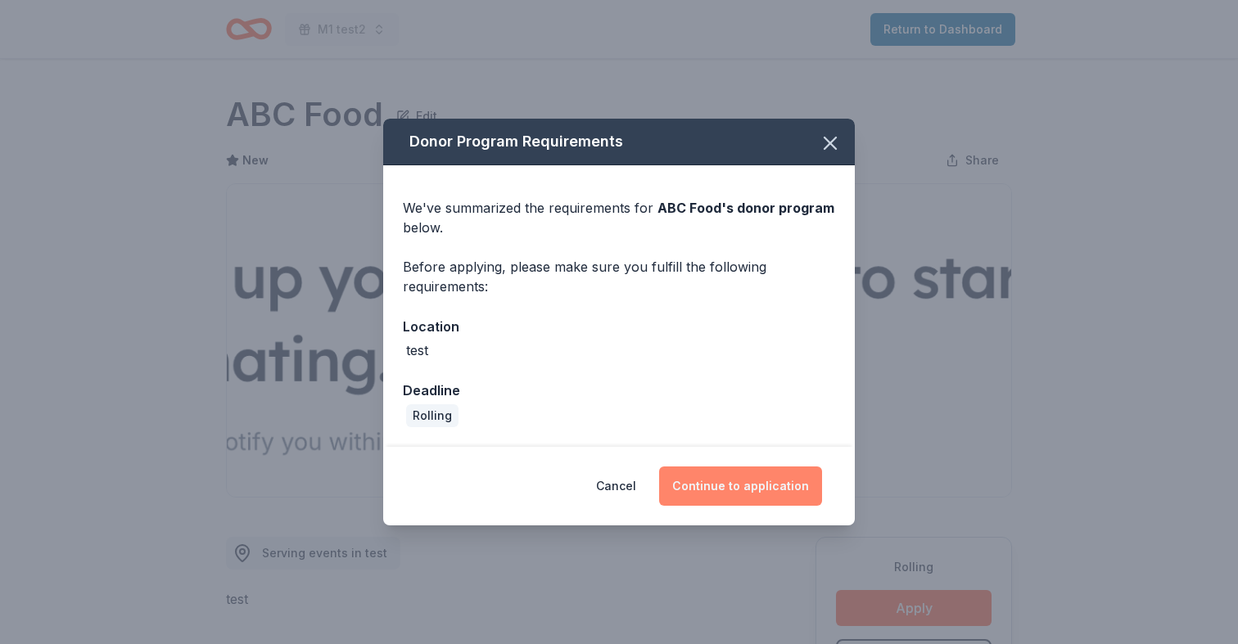
click at [761, 484] on button "Continue to application" at bounding box center [740, 486] width 163 height 39
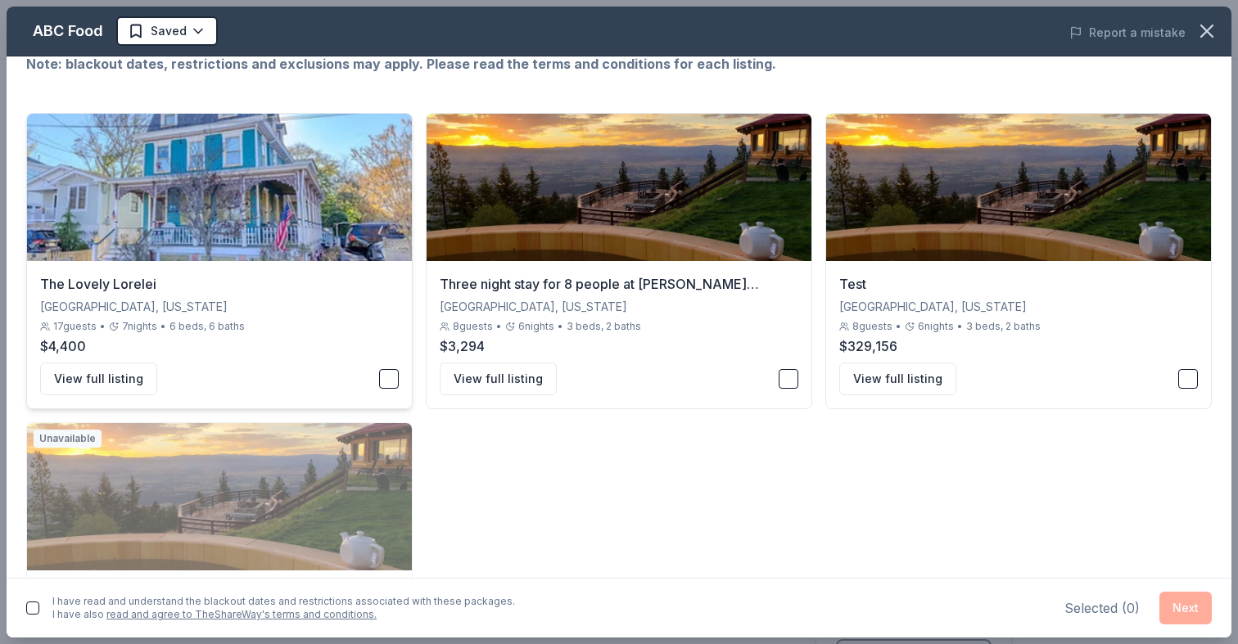
scroll to position [107, 0]
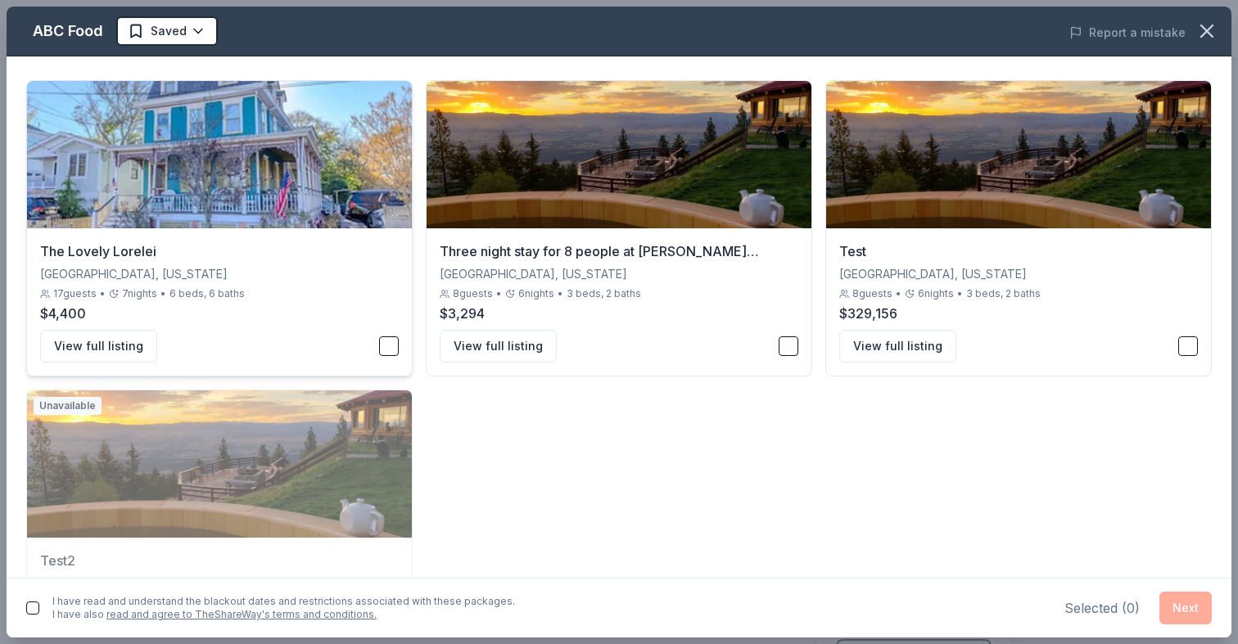
click at [391, 319] on div "$4,400" at bounding box center [219, 314] width 359 height 20
click at [788, 343] on button "button" at bounding box center [789, 347] width 20 height 20
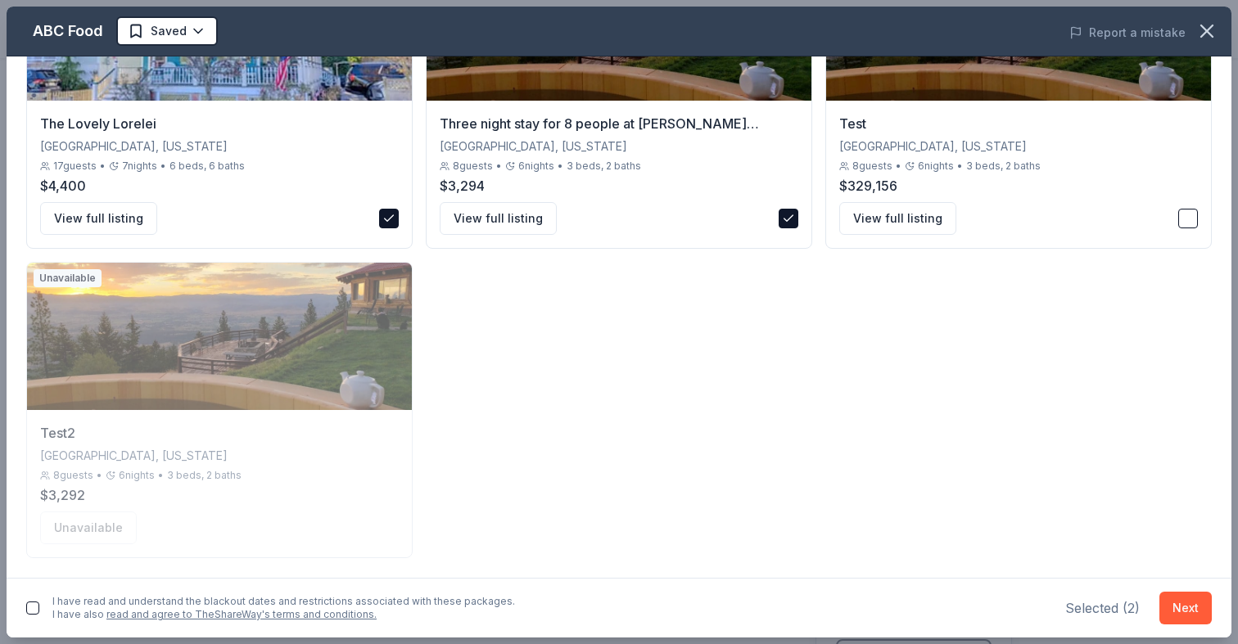
click at [30, 607] on button "button" at bounding box center [32, 608] width 13 height 13
click at [1190, 606] on button "Next" at bounding box center [1186, 608] width 52 height 33
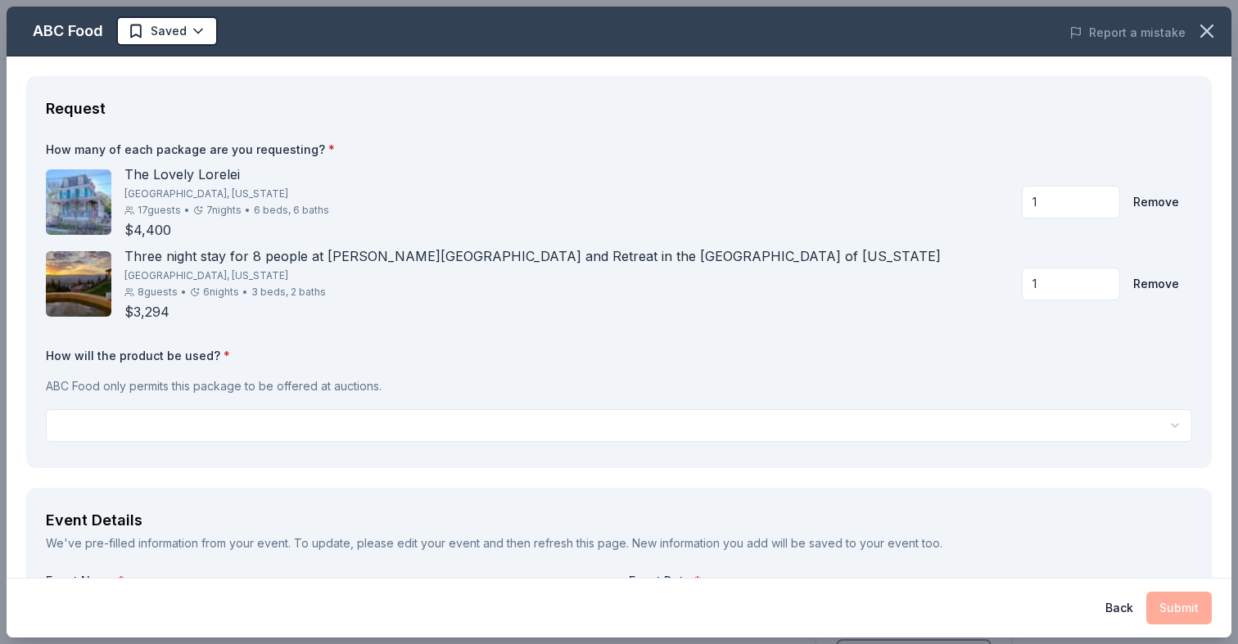
click at [1106, 590] on div "Back Submit" at bounding box center [619, 608] width 1225 height 60
click at [1115, 599] on button "Back" at bounding box center [1120, 608] width 28 height 33
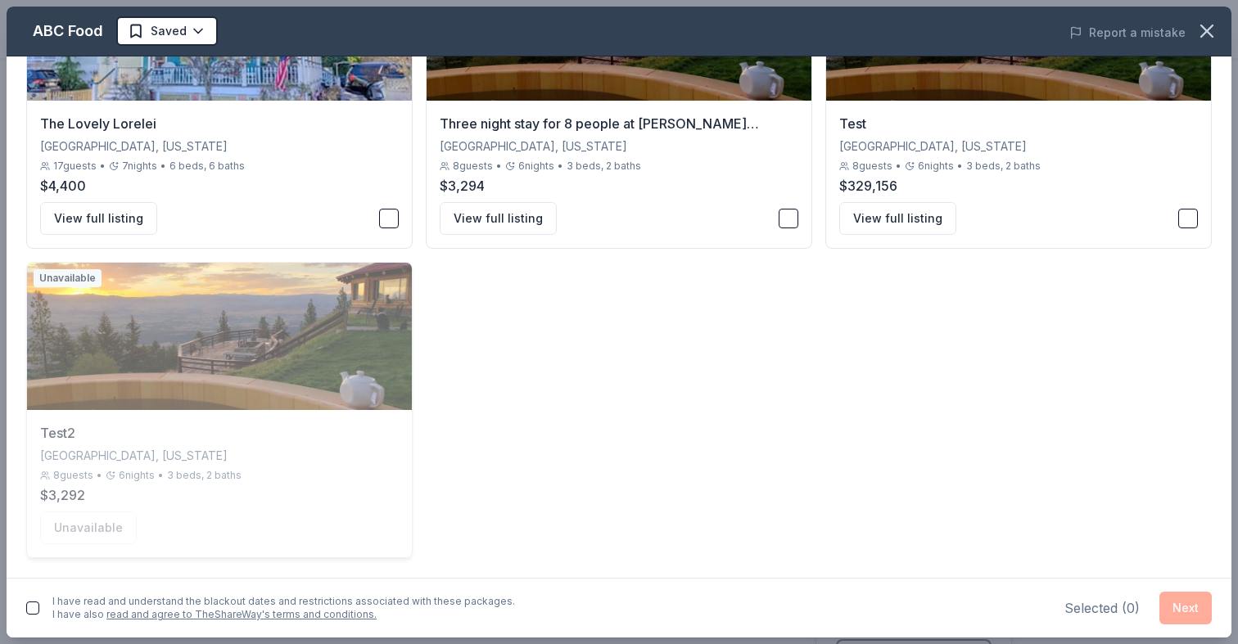
click at [98, 319] on img at bounding box center [219, 336] width 385 height 147
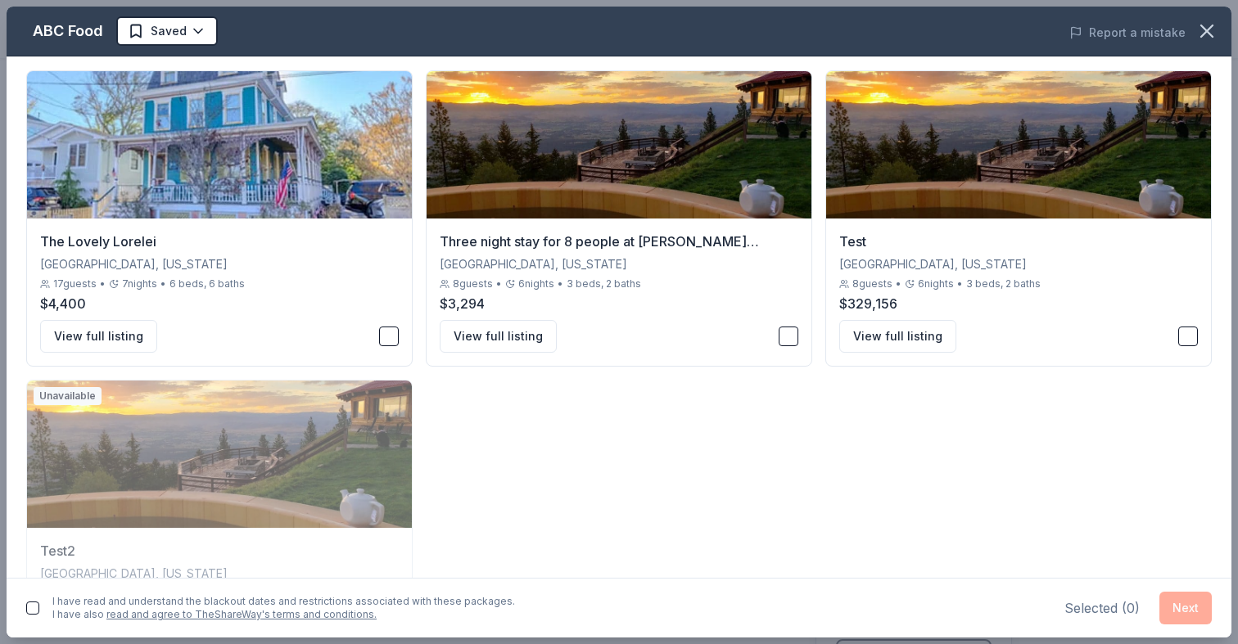
scroll to position [0, 0]
